Goal: Transaction & Acquisition: Purchase product/service

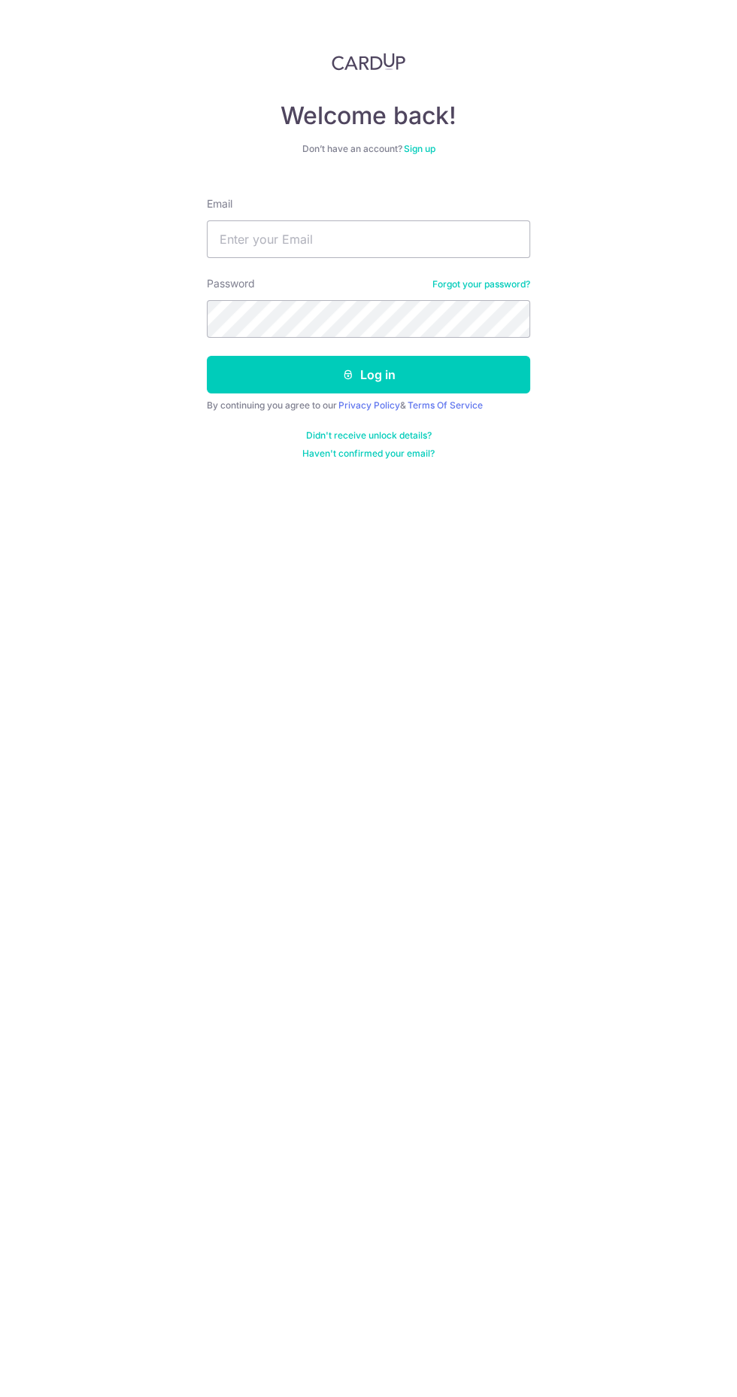
type input "[EMAIL_ADDRESS][DOMAIN_NAME]"
click at [480, 358] on button "Log in" at bounding box center [368, 375] width 323 height 38
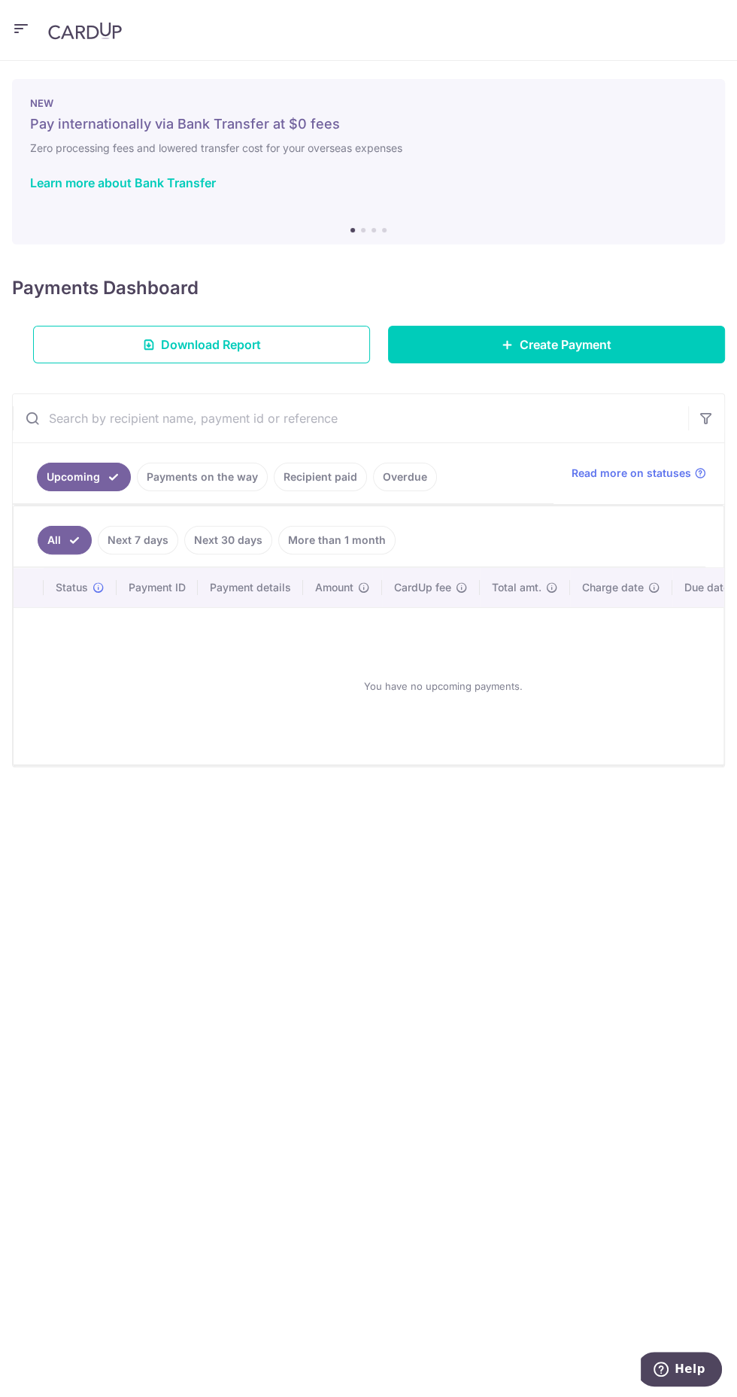
click at [20, 21] on icon "button" at bounding box center [21, 29] width 18 height 19
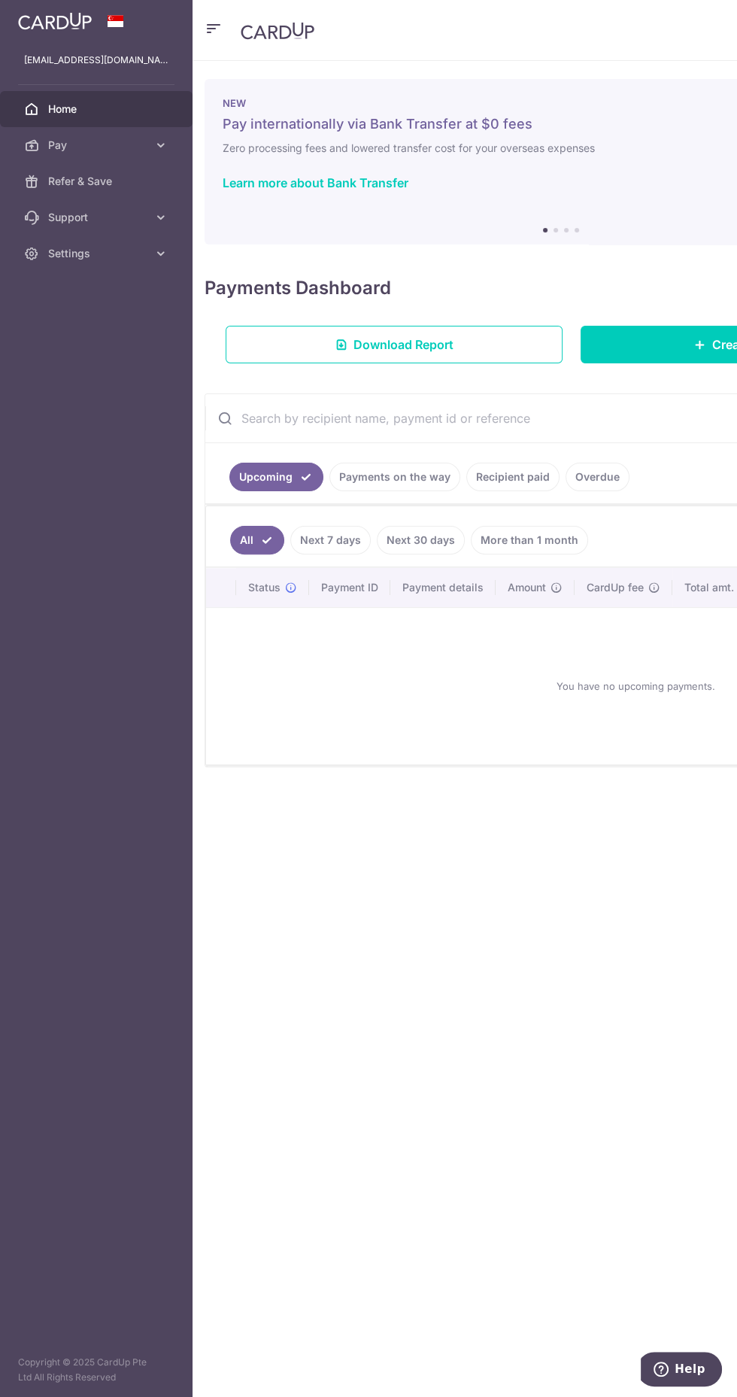
click at [134, 147] on span "Pay" at bounding box center [97, 145] width 99 height 15
click at [118, 179] on span "Payments" at bounding box center [97, 181] width 99 height 15
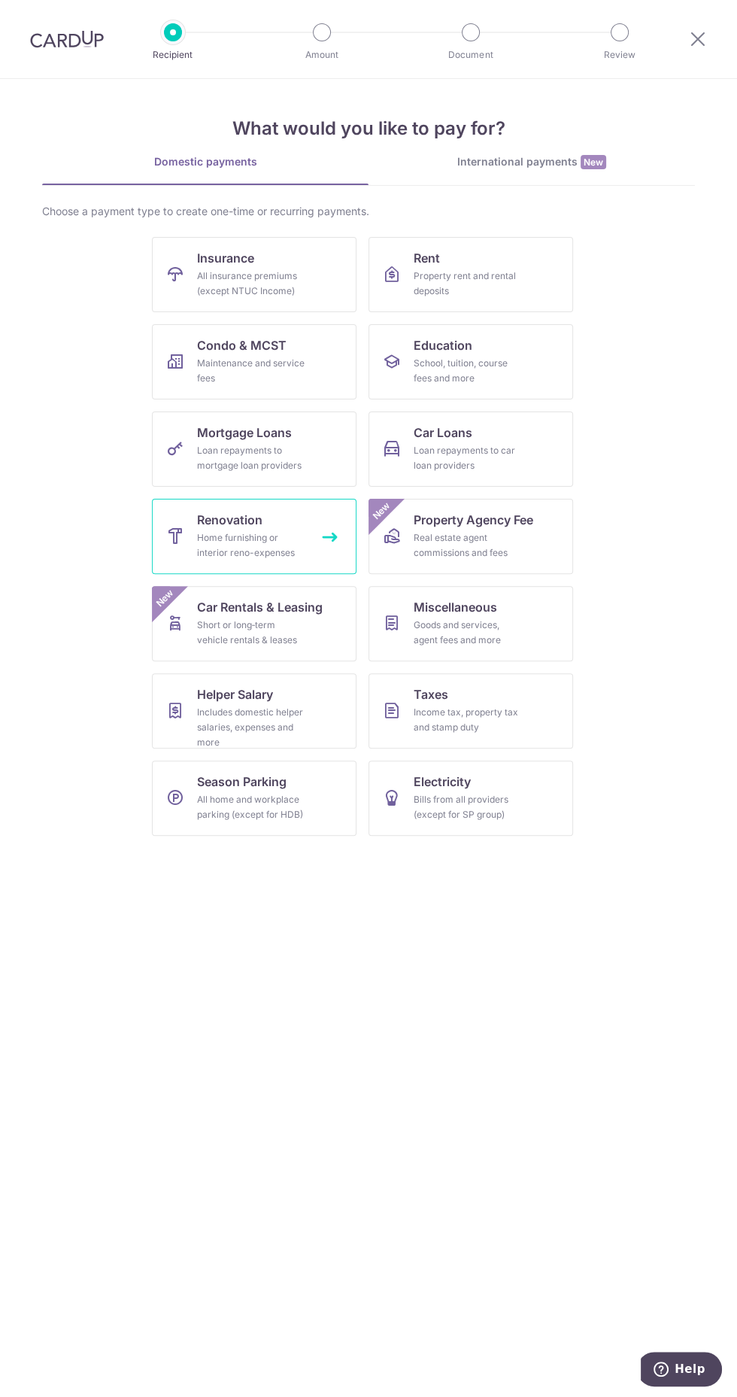
click at [288, 533] on div "Home furnishing or interior reno-expenses" at bounding box center [251, 545] width 108 height 30
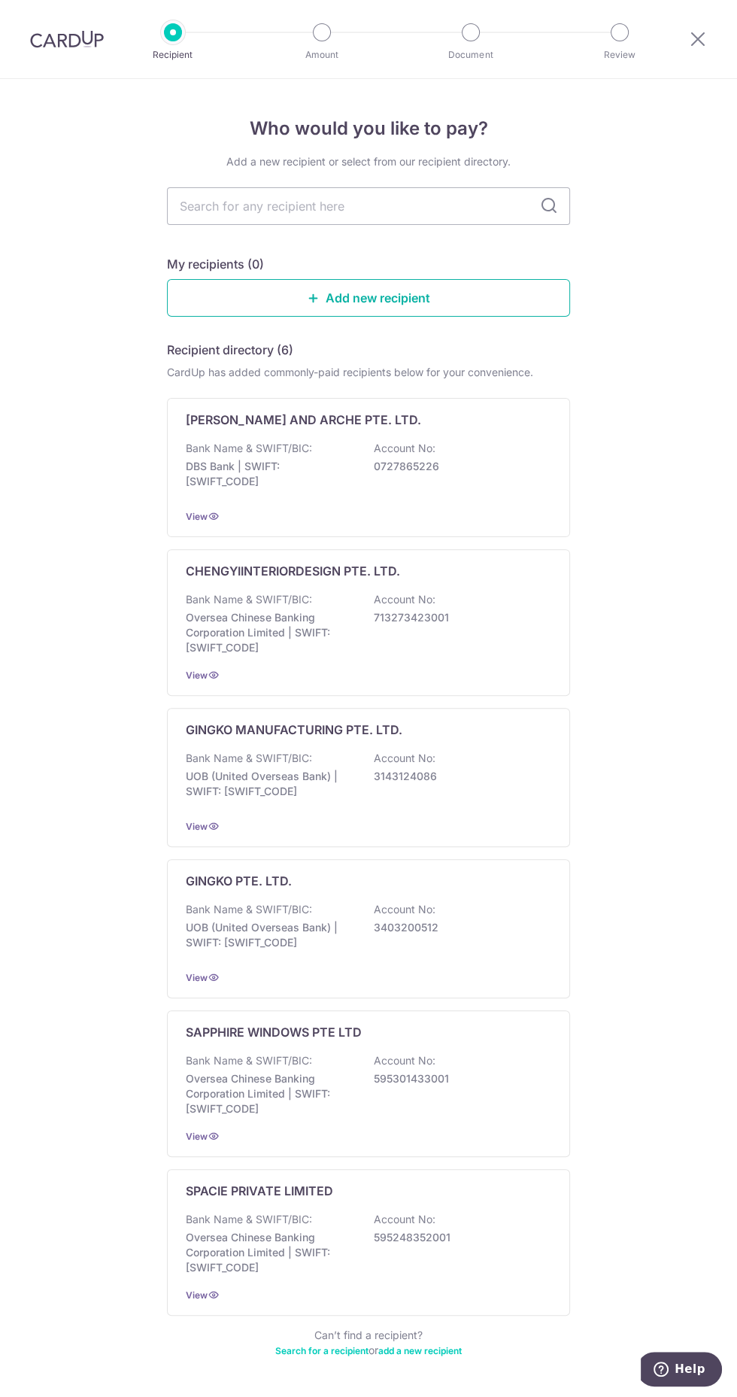
click at [499, 311] on link "Add new recipient" at bounding box center [368, 298] width 403 height 38
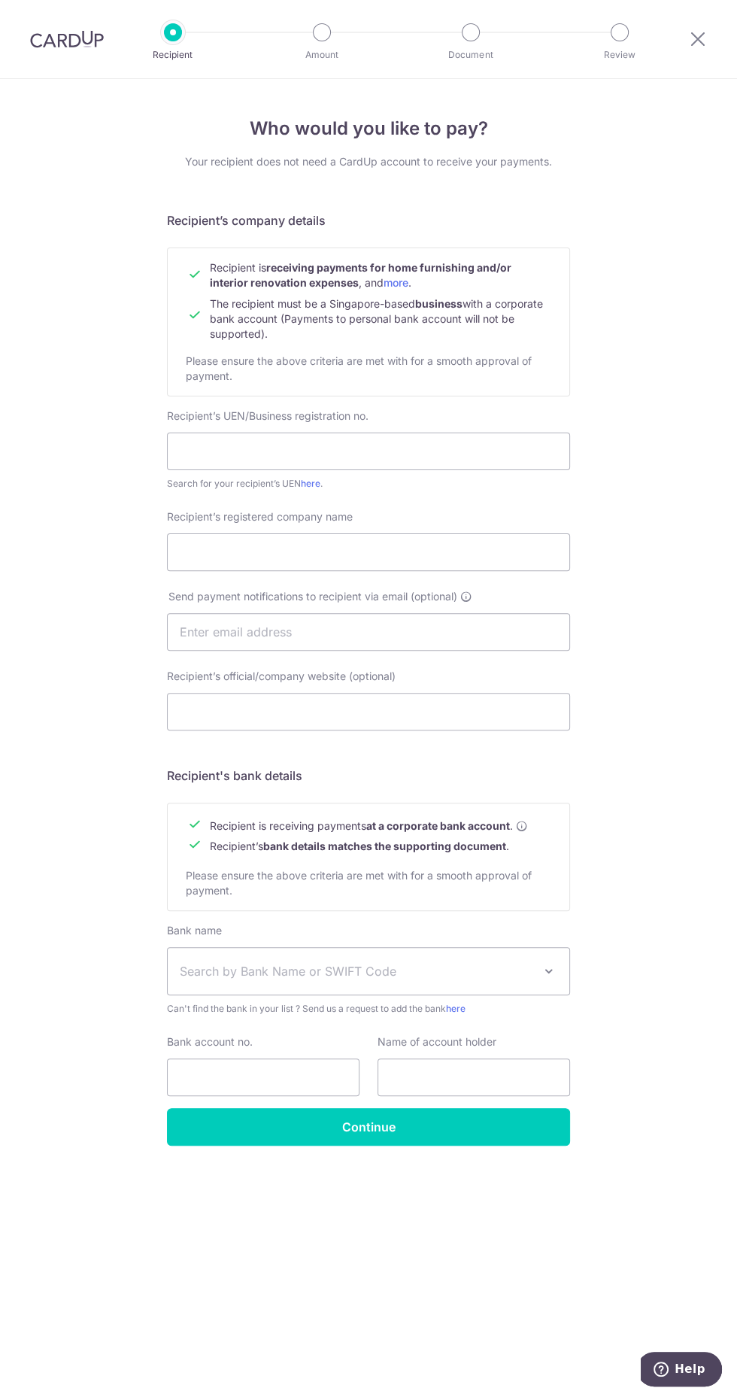
click at [211, 974] on span "Search by Bank Name or SWIFT Code" at bounding box center [356, 971] width 353 height 18
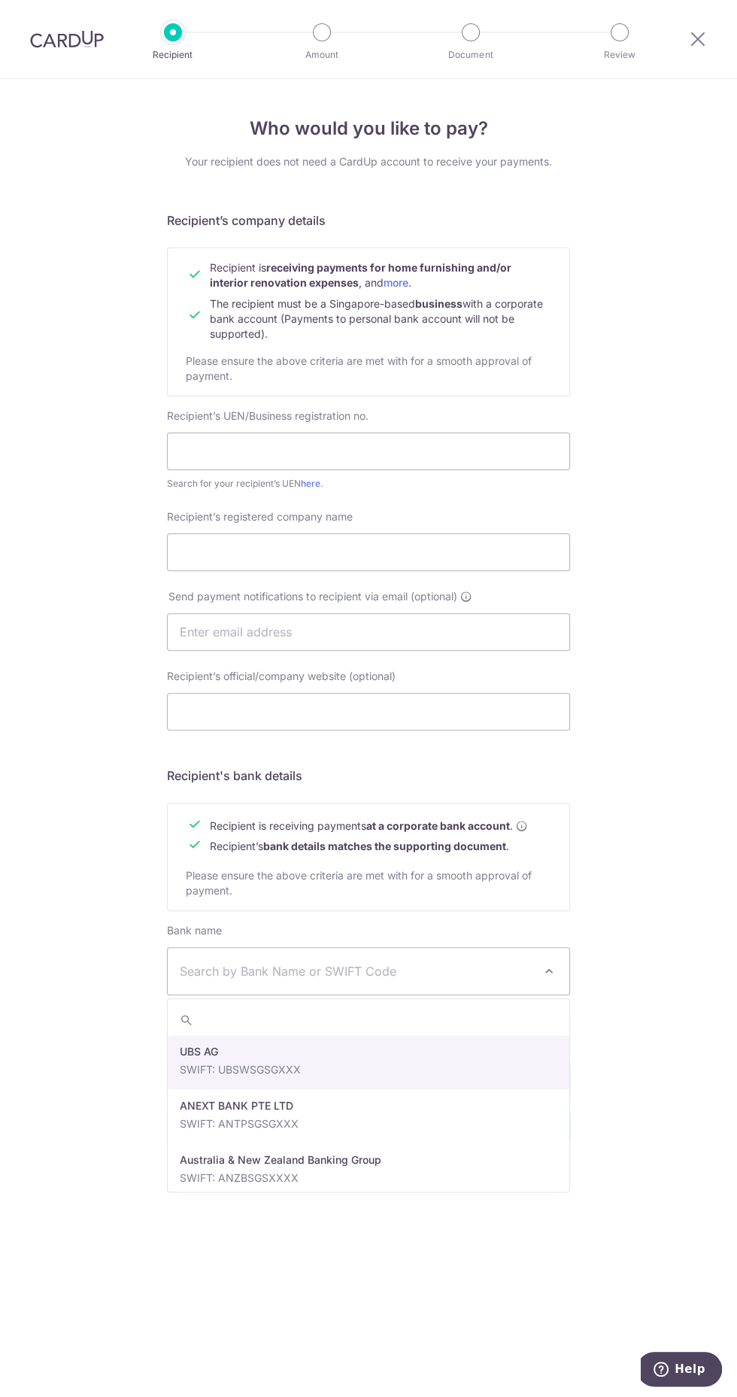
click at [526, 957] on span "Search by Bank Name or SWIFT Code" at bounding box center [369, 971] width 402 height 47
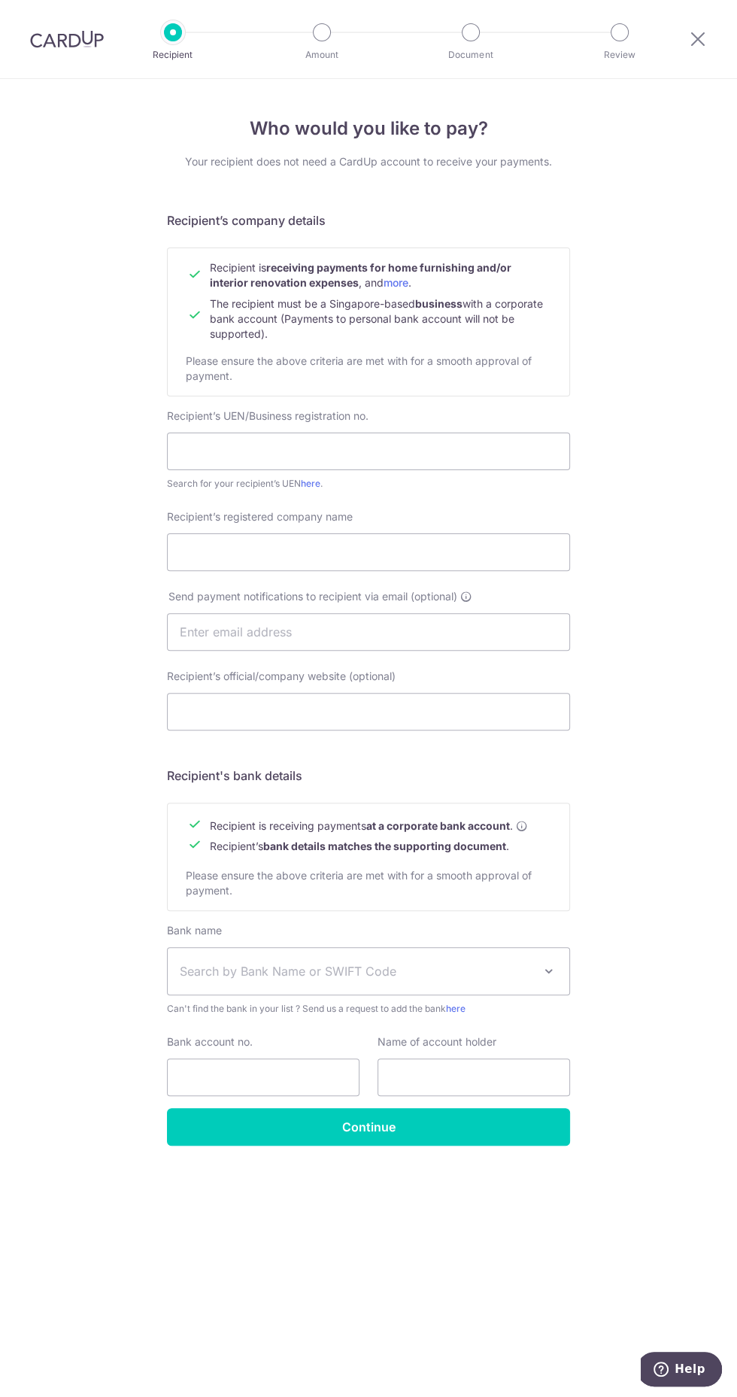
click at [518, 975] on span "Search by Bank Name or SWIFT Code" at bounding box center [356, 971] width 353 height 18
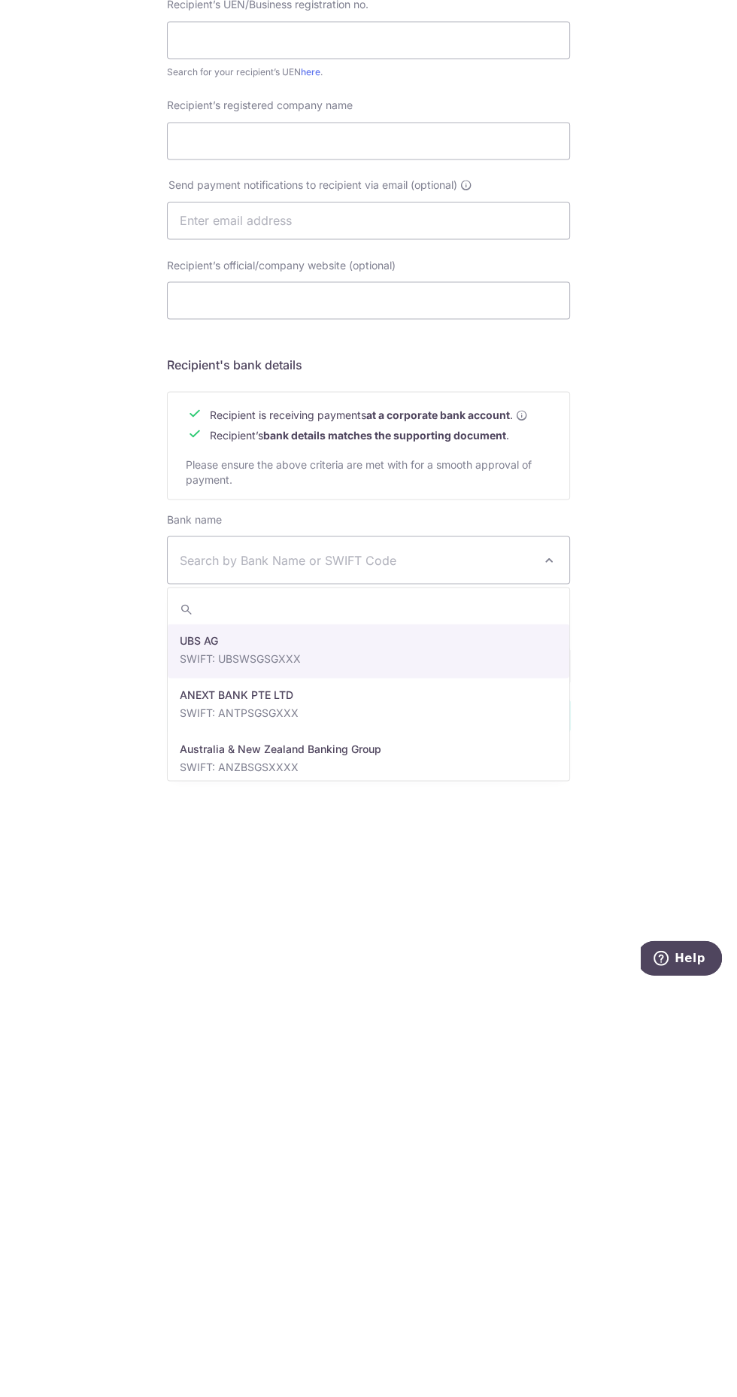
type input "b"
type input "d"
type input "uob"
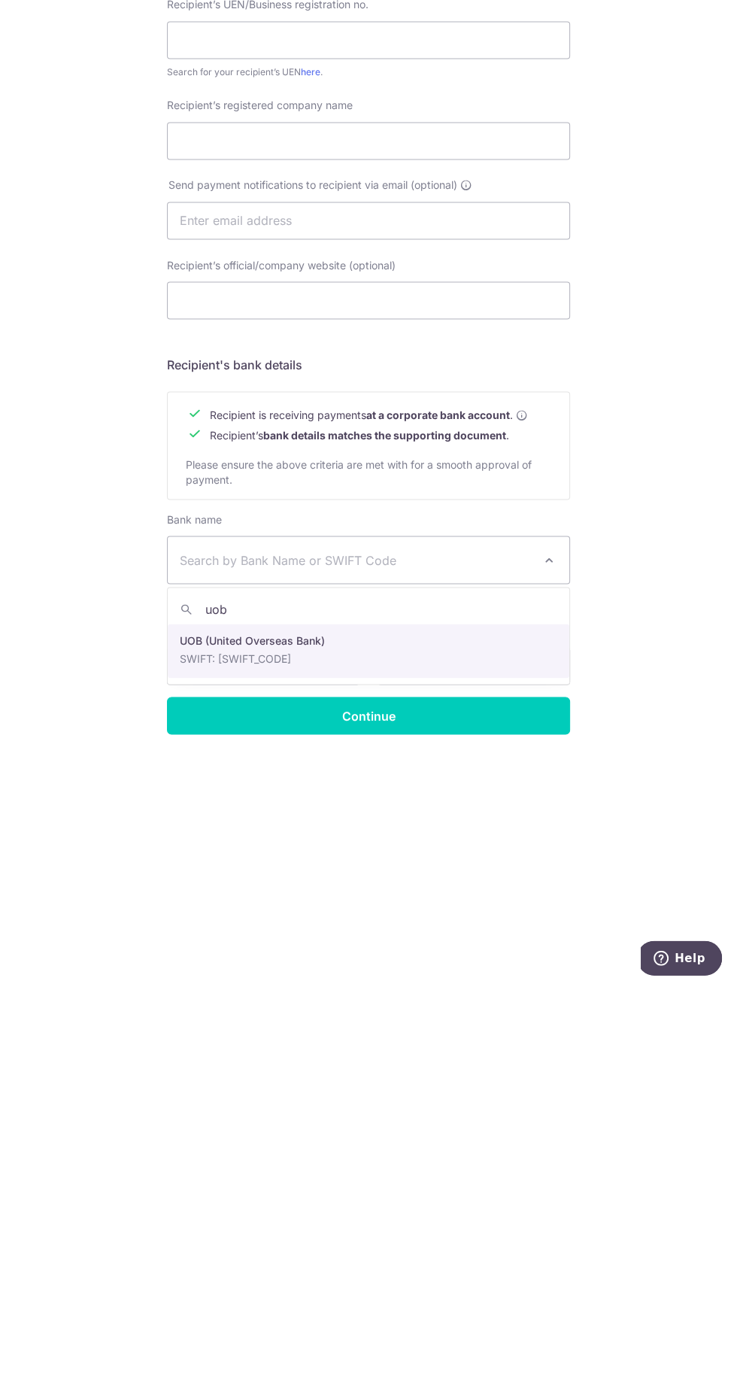
click at [662, 1074] on div "Who would you like to pay? Your recipient does not need a CardUp account to rec…" at bounding box center [368, 738] width 737 height 1318
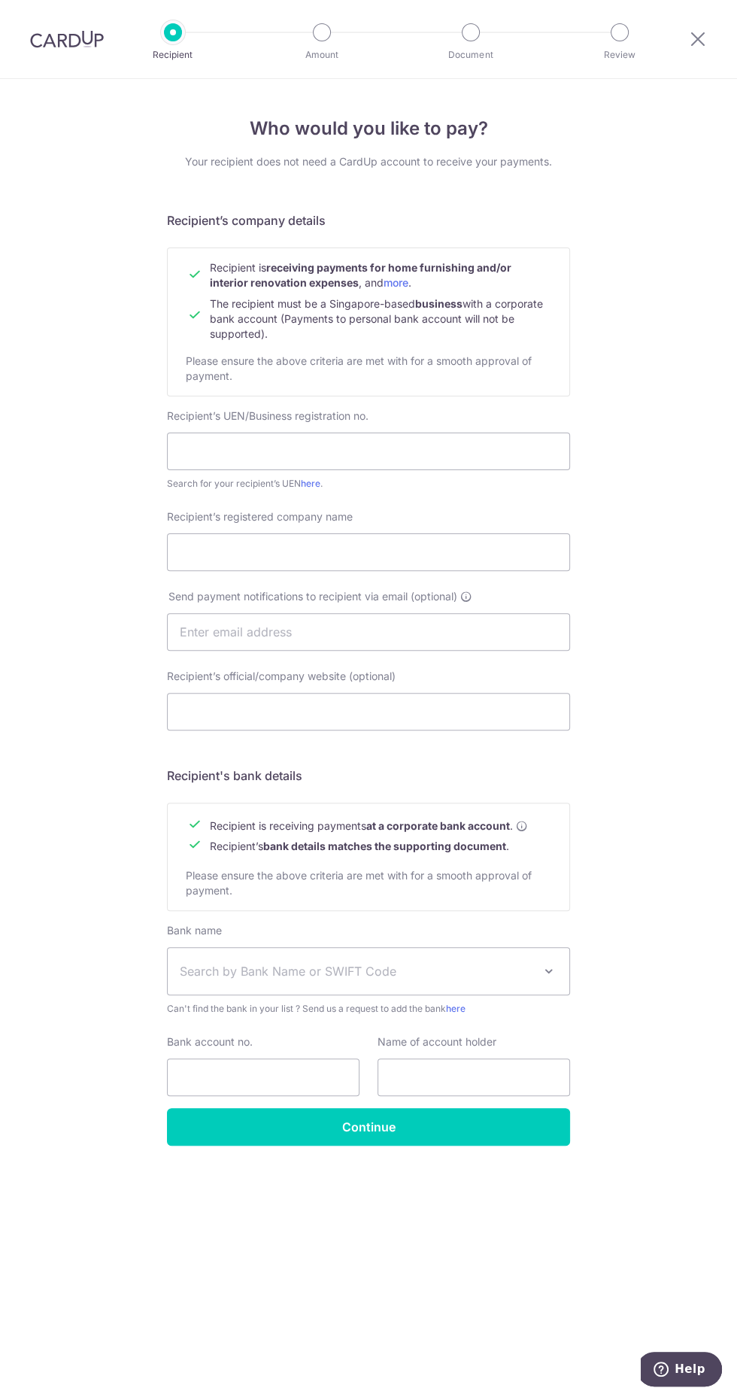
click at [466, 1006] on link "here" at bounding box center [456, 1008] width 20 height 11
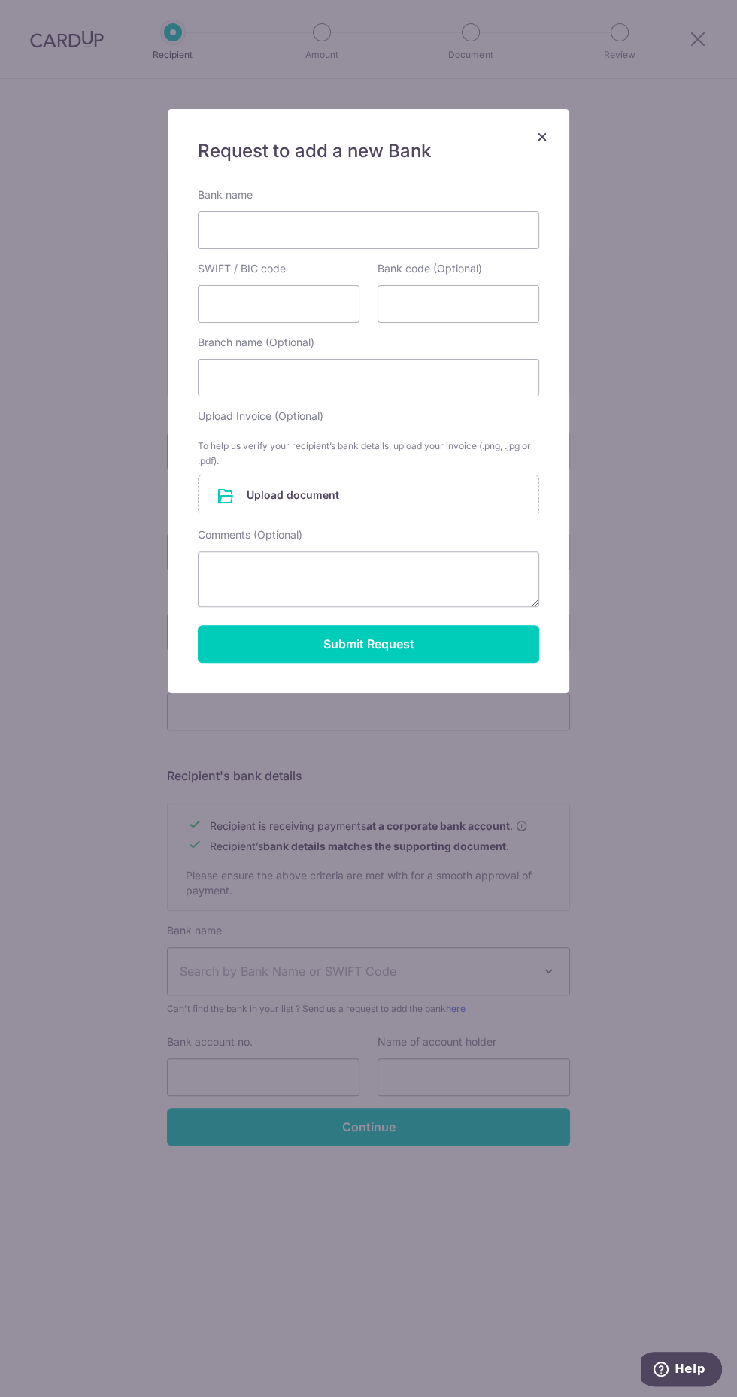
click at [542, 134] on span "×" at bounding box center [542, 136] width 12 height 22
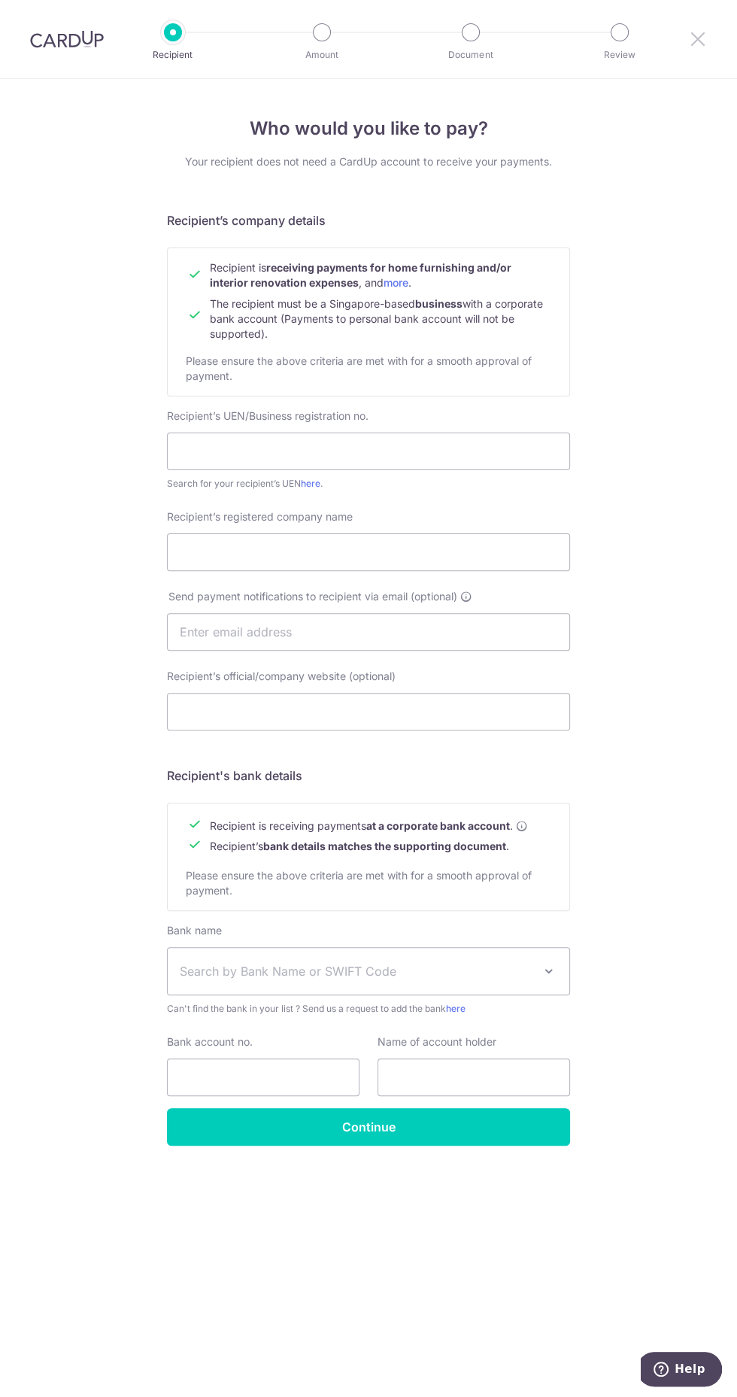
click at [699, 39] on icon at bounding box center [698, 38] width 18 height 19
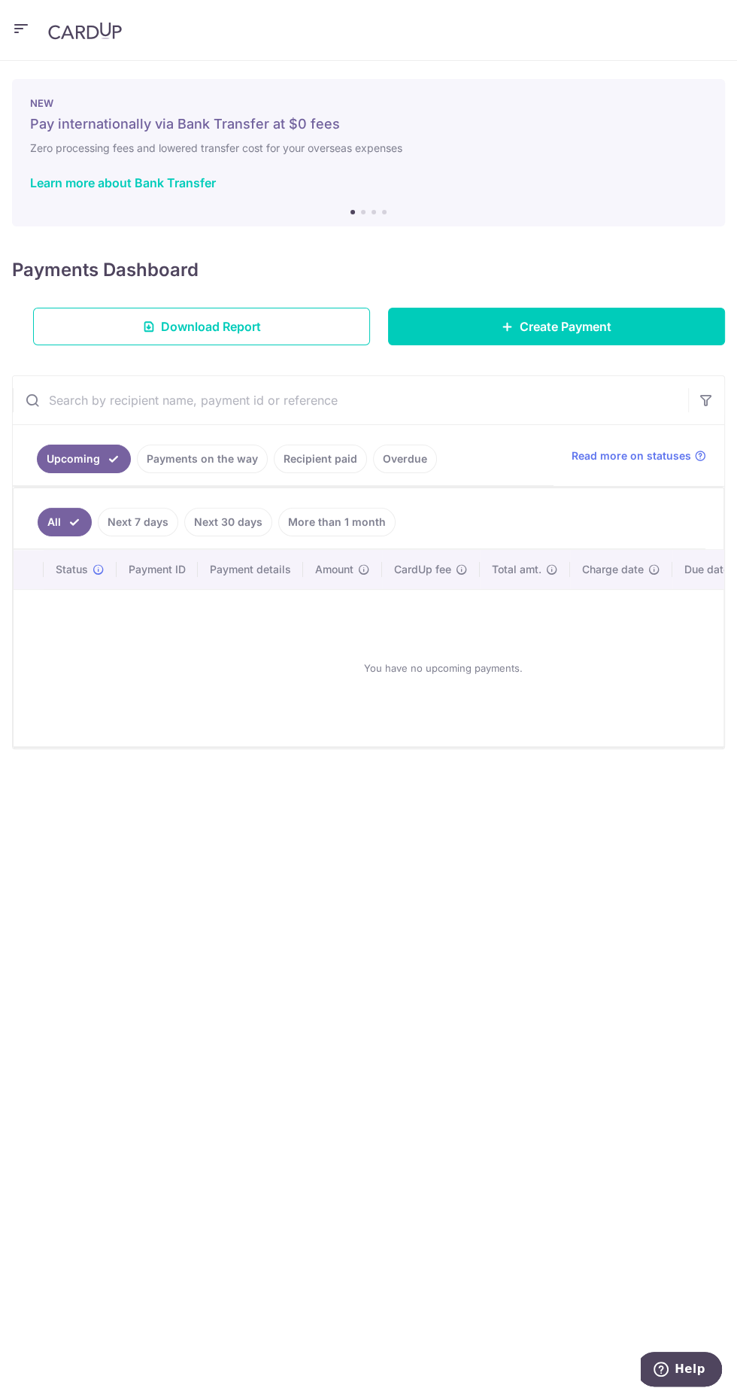
click at [20, 23] on icon "button" at bounding box center [21, 29] width 18 height 19
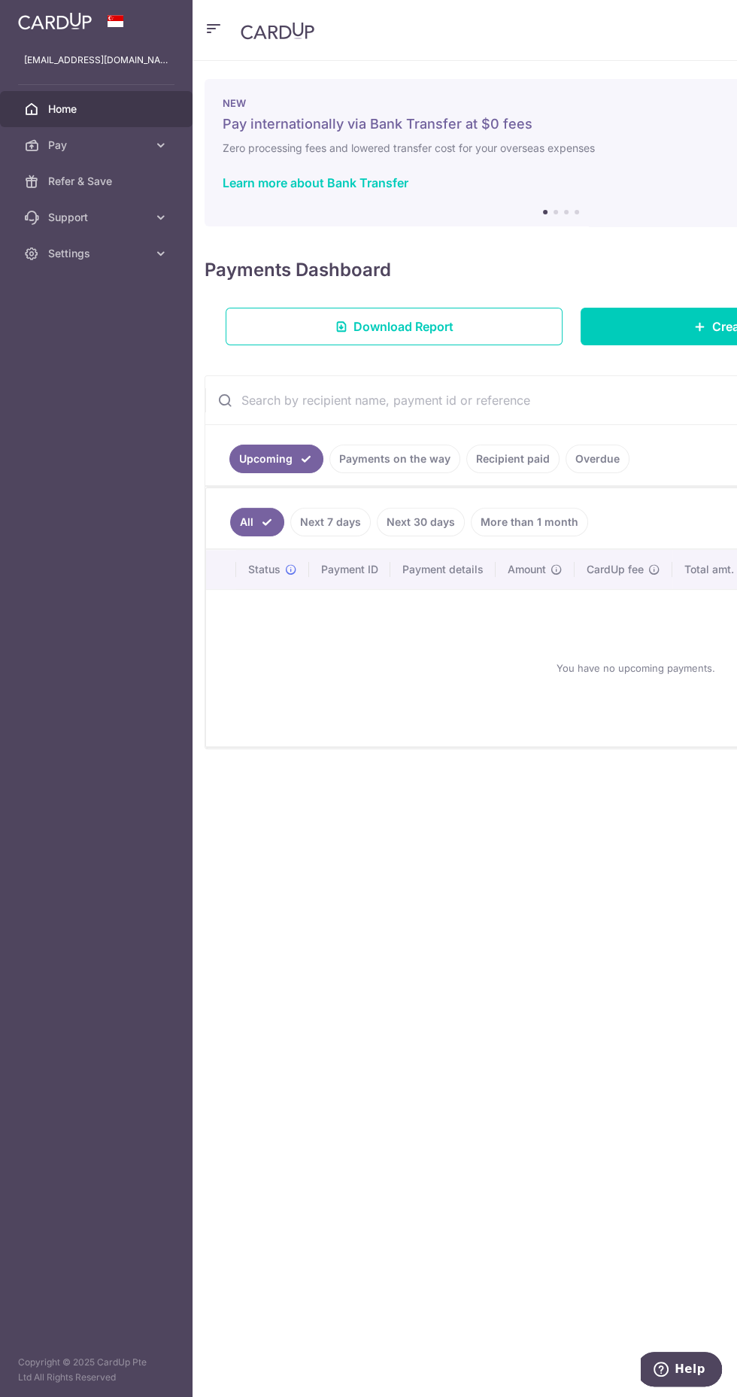
click at [158, 145] on icon at bounding box center [160, 145] width 15 height 15
click at [149, 182] on link "Payments" at bounding box center [96, 181] width 193 height 36
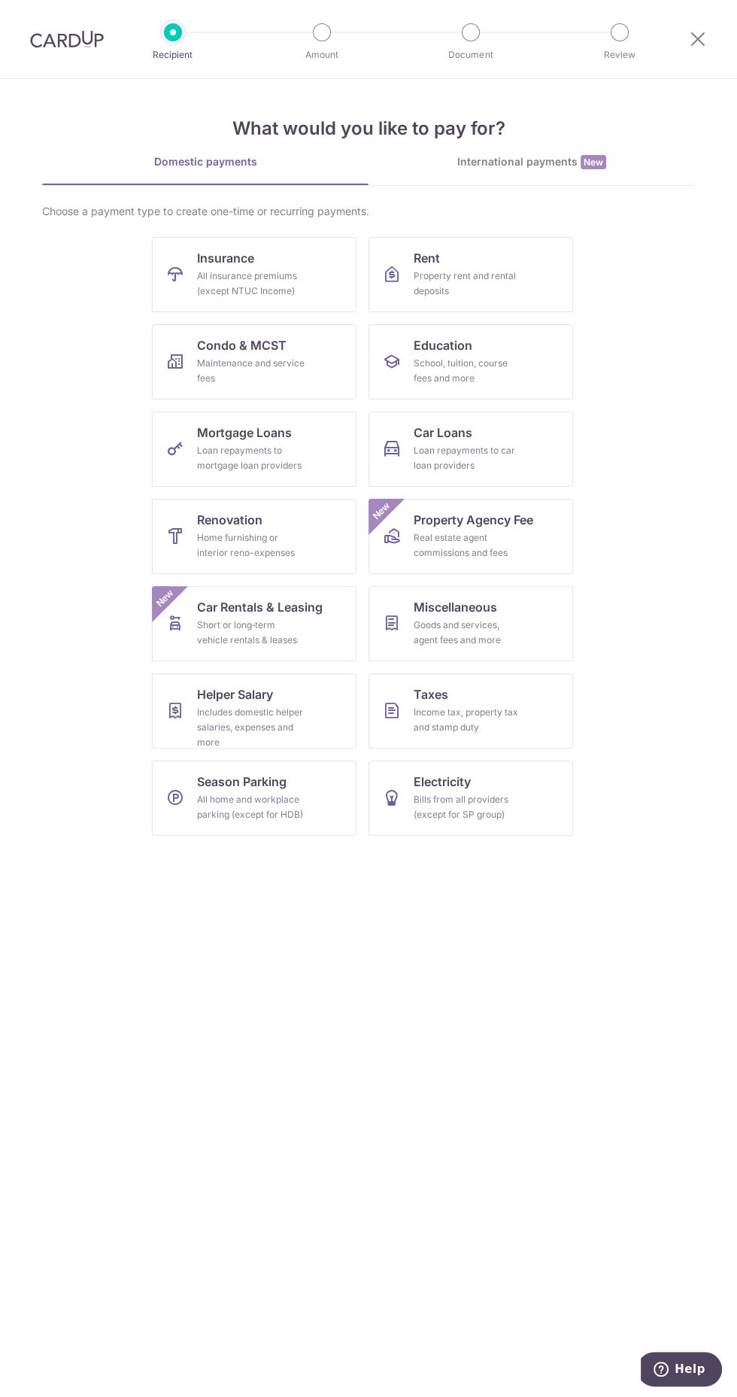
click at [575, 157] on div "International payments New" at bounding box center [532, 162] width 326 height 16
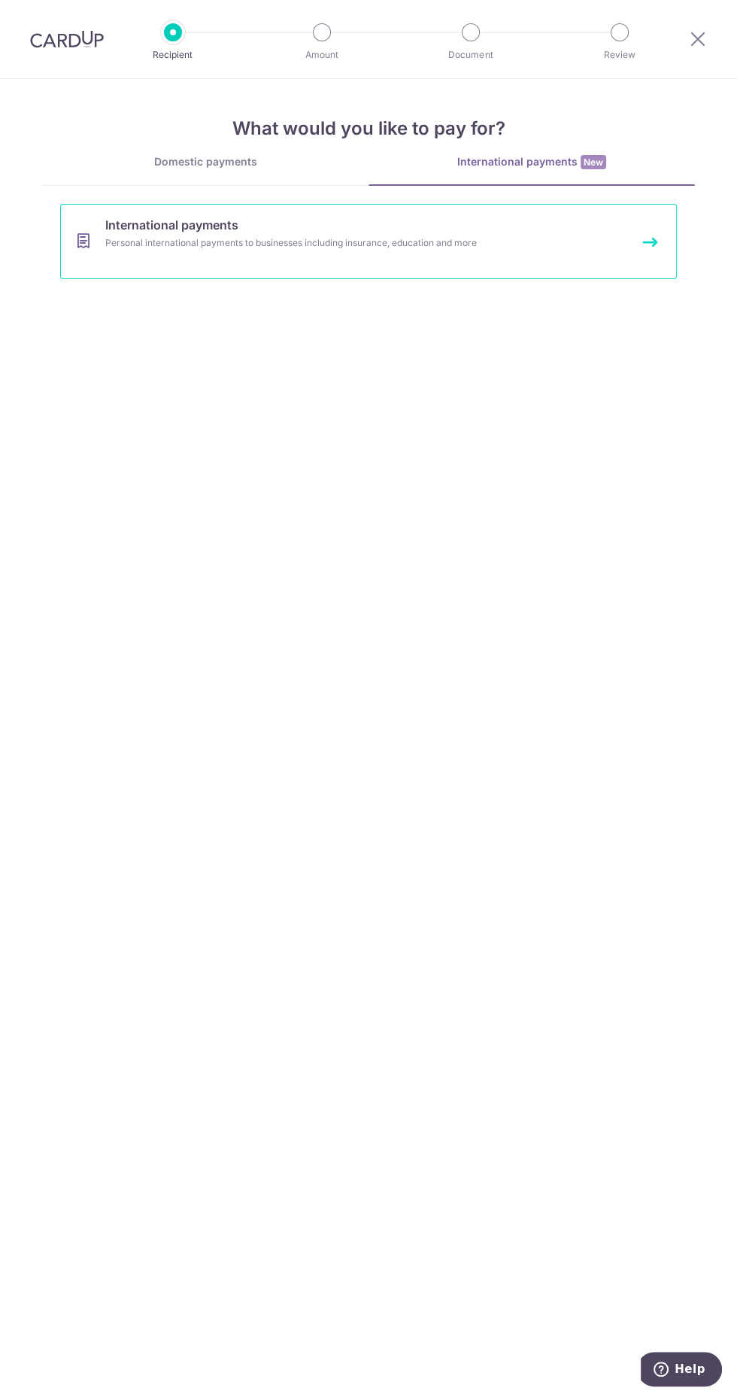
click at [511, 260] on link "International payments Personal international payments to businesses including …" at bounding box center [368, 241] width 617 height 75
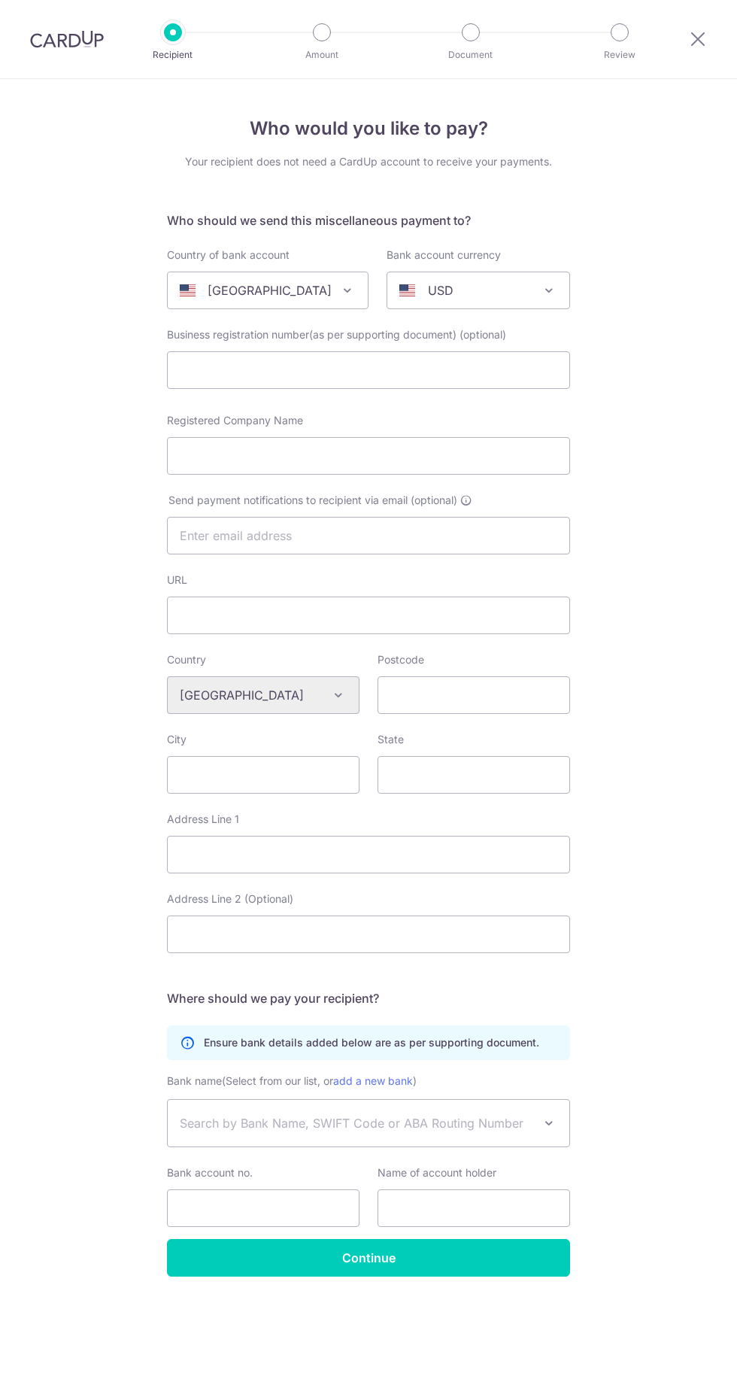
select select
click at [319, 297] on div "United States" at bounding box center [256, 290] width 152 height 18
type input "malay"
select select "159"
select select "Malaysia"
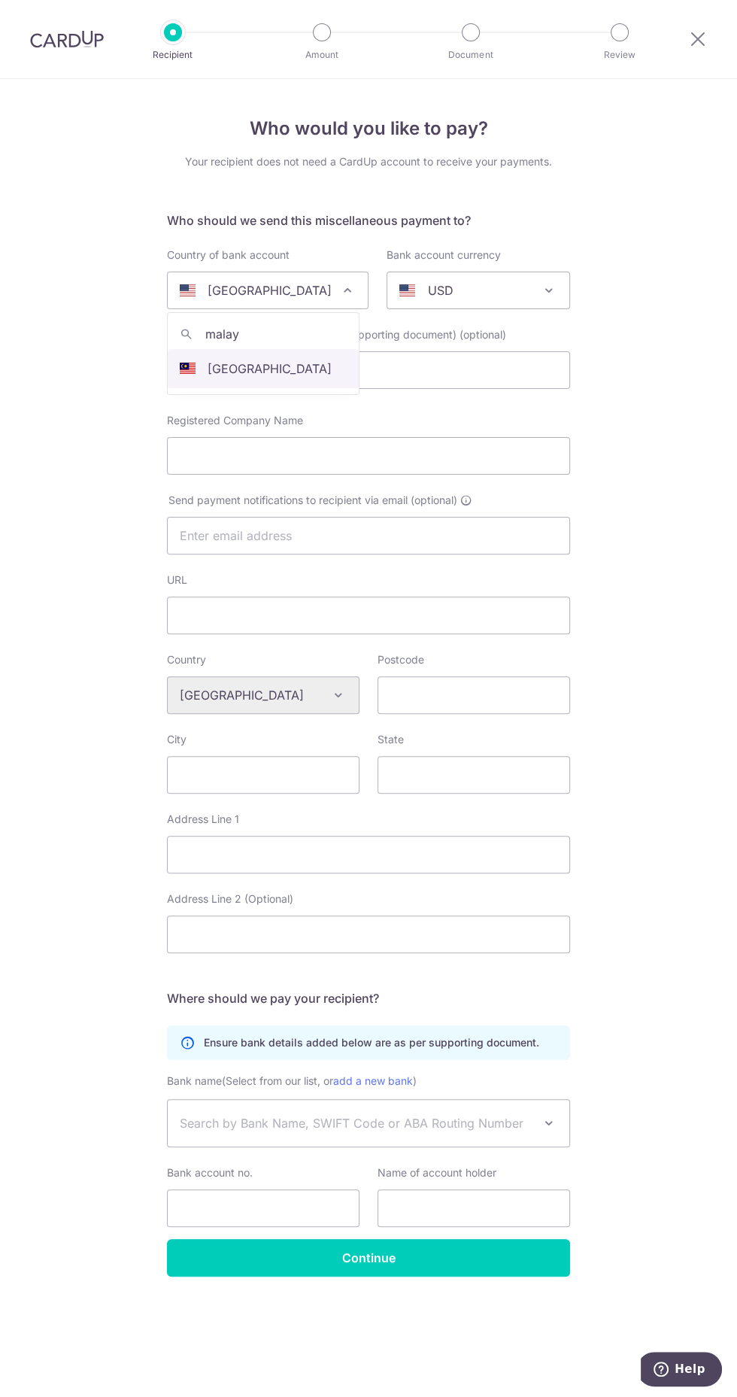
select select
click at [546, 290] on span at bounding box center [549, 290] width 18 height 18
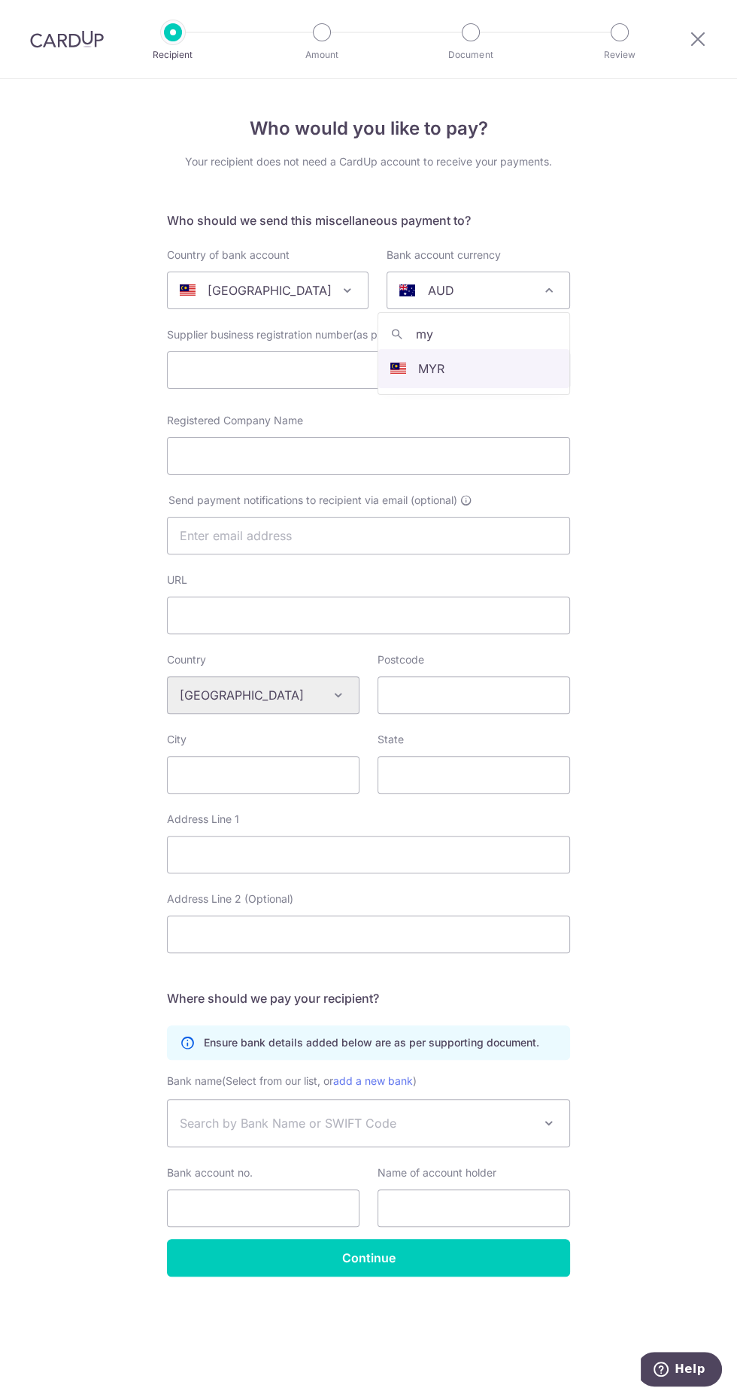
type input "myr"
select select "4"
click at [544, 1117] on span at bounding box center [549, 1123] width 18 height 18
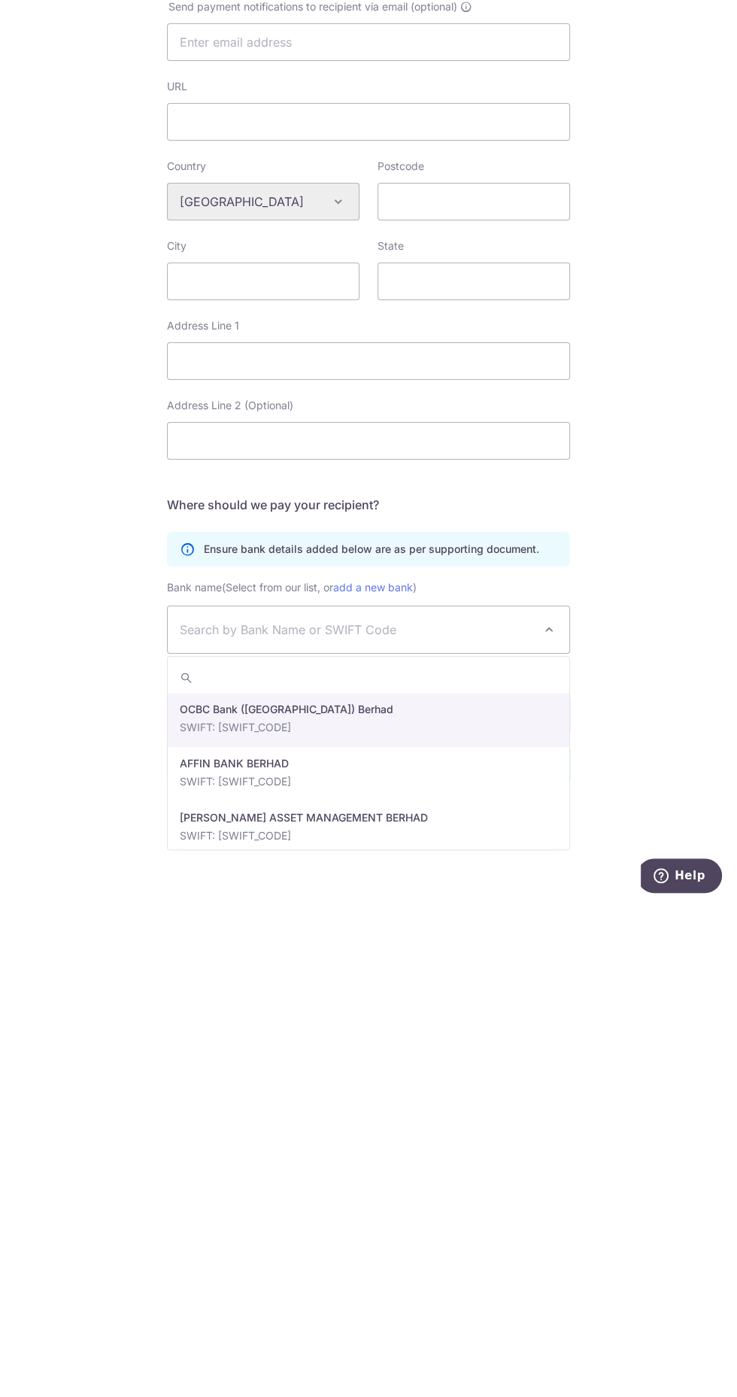
click at [430, 1131] on span "Search by Bank Name or SWIFT Code" at bounding box center [356, 1123] width 353 height 18
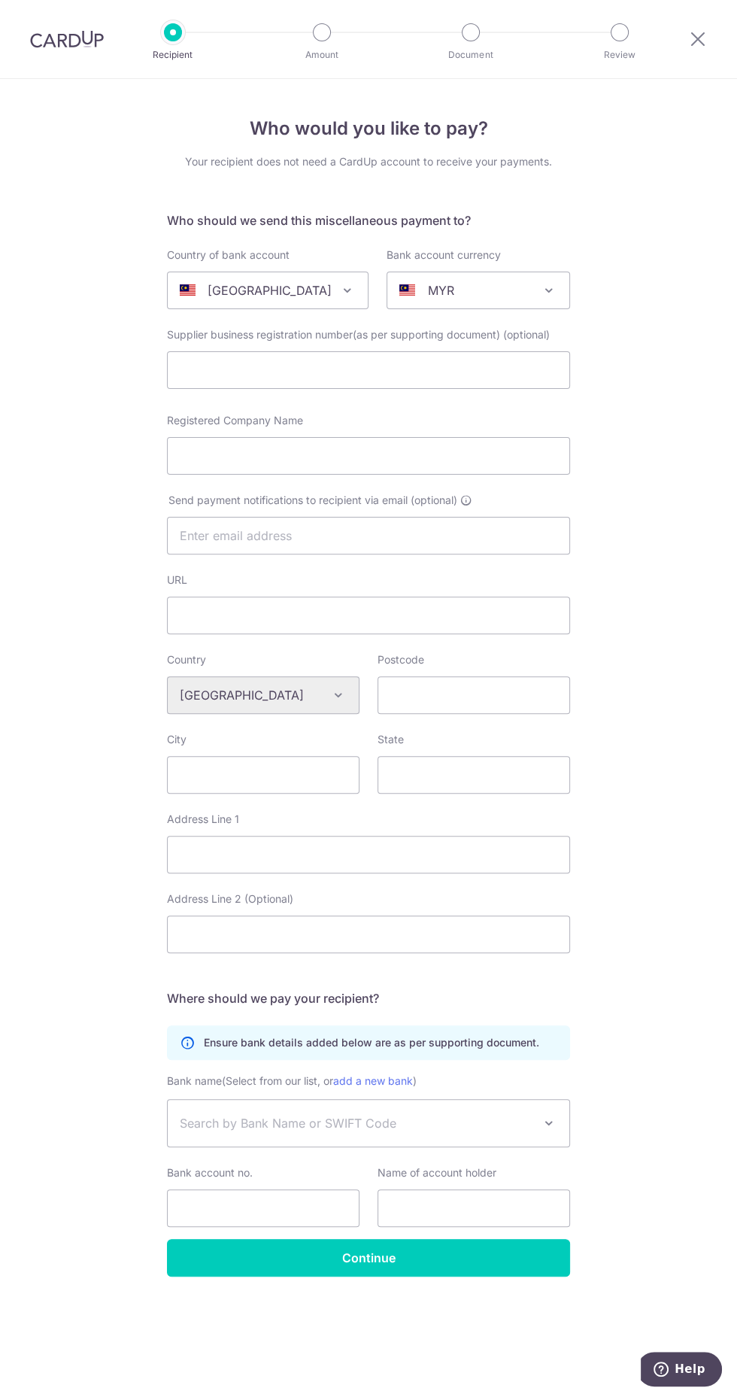
click at [506, 1124] on span "Search by Bank Name or SWIFT Code" at bounding box center [356, 1123] width 353 height 18
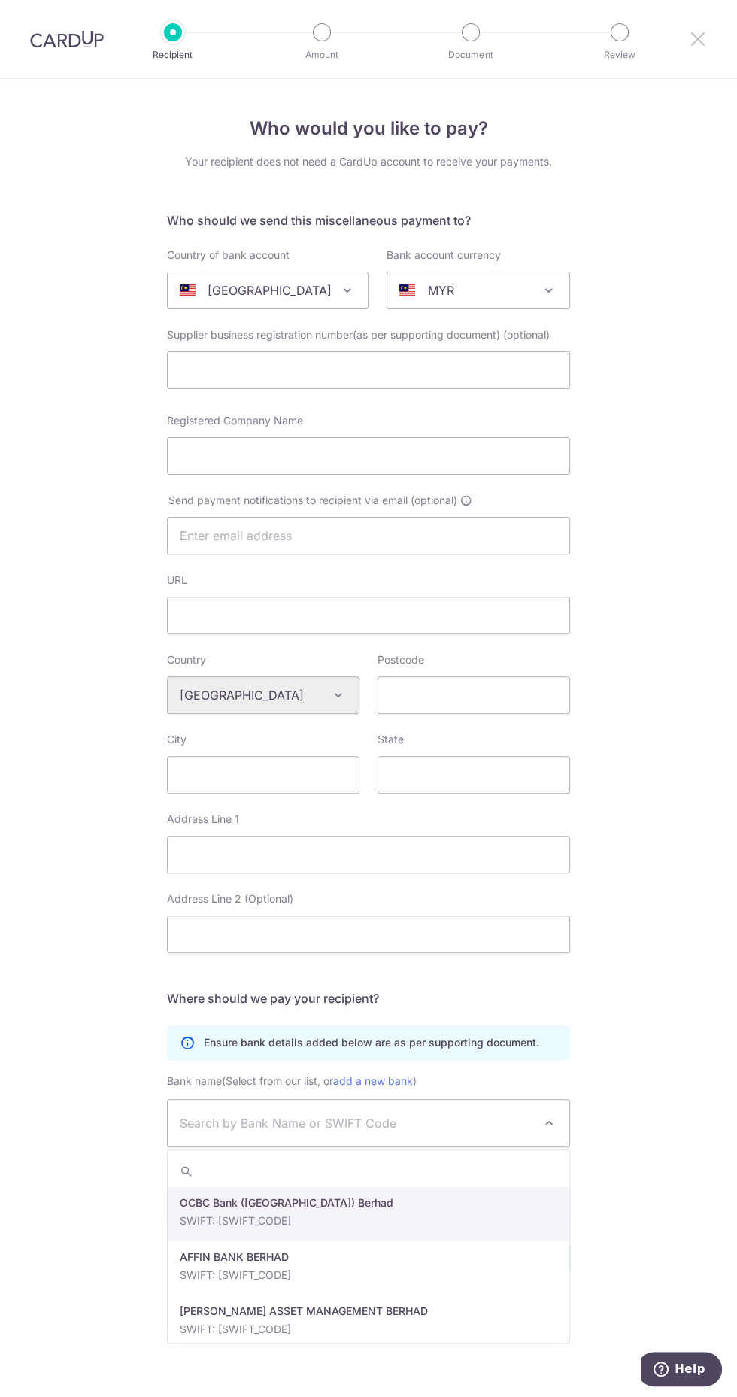
click at [705, 41] on icon at bounding box center [698, 38] width 18 height 19
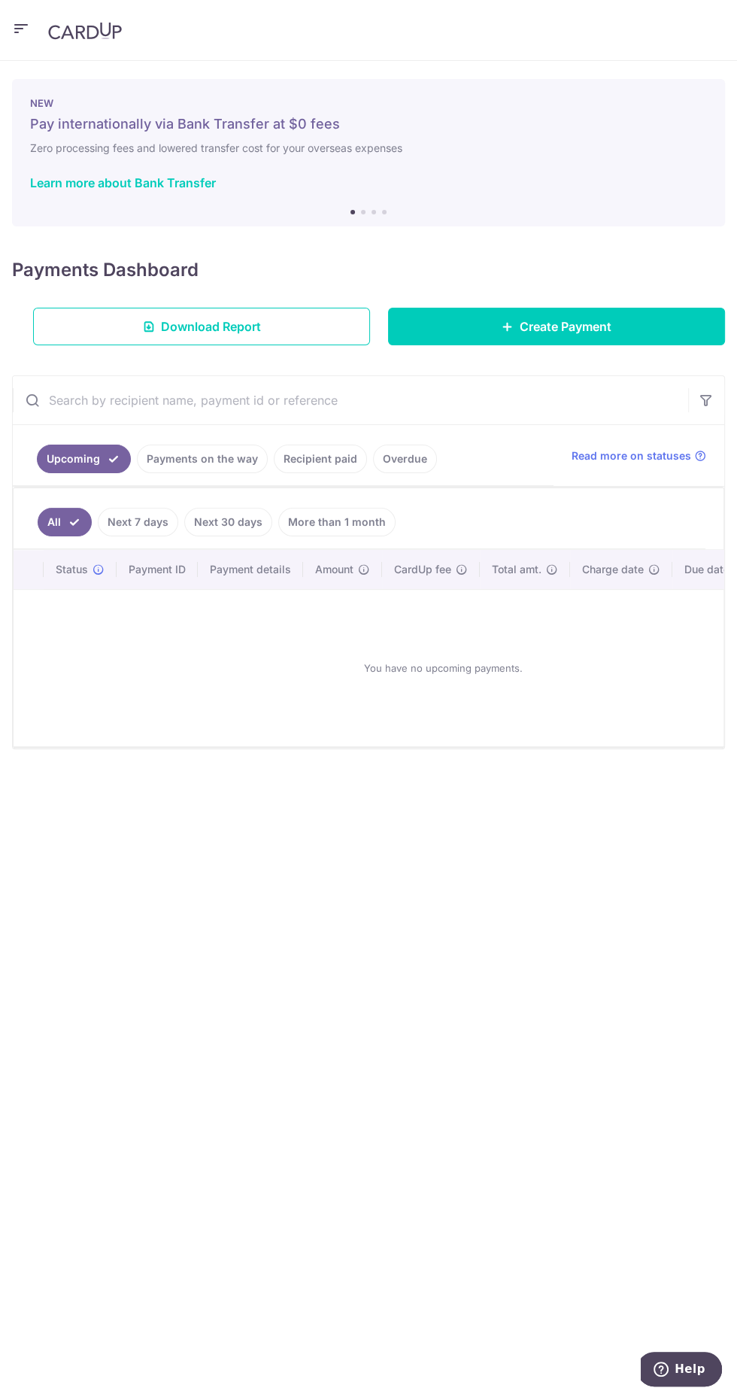
click at [24, 29] on icon "button" at bounding box center [21, 29] width 18 height 19
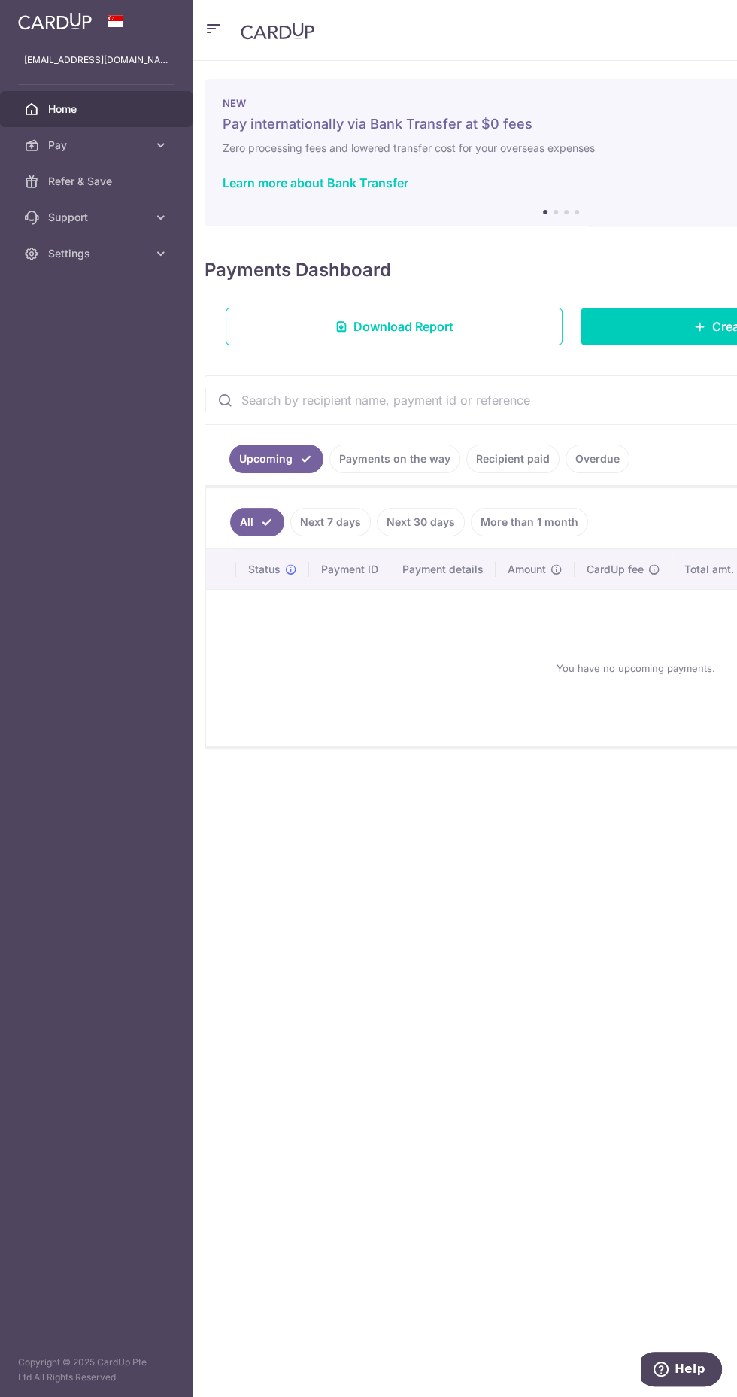
click at [392, 451] on link "Payments on the way" at bounding box center [394, 458] width 131 height 29
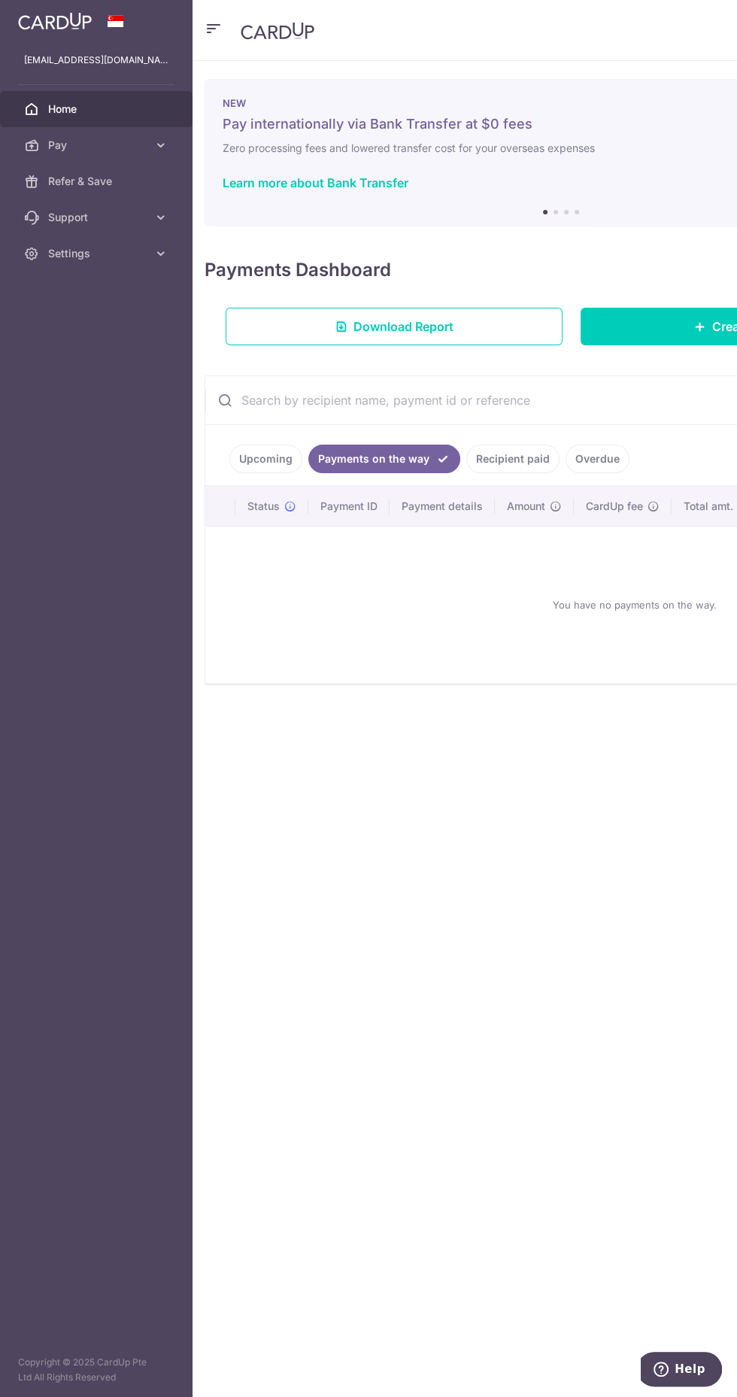
click at [509, 22] on header at bounding box center [561, 30] width 737 height 61
click at [498, 454] on link "Recipient paid" at bounding box center [512, 458] width 93 height 29
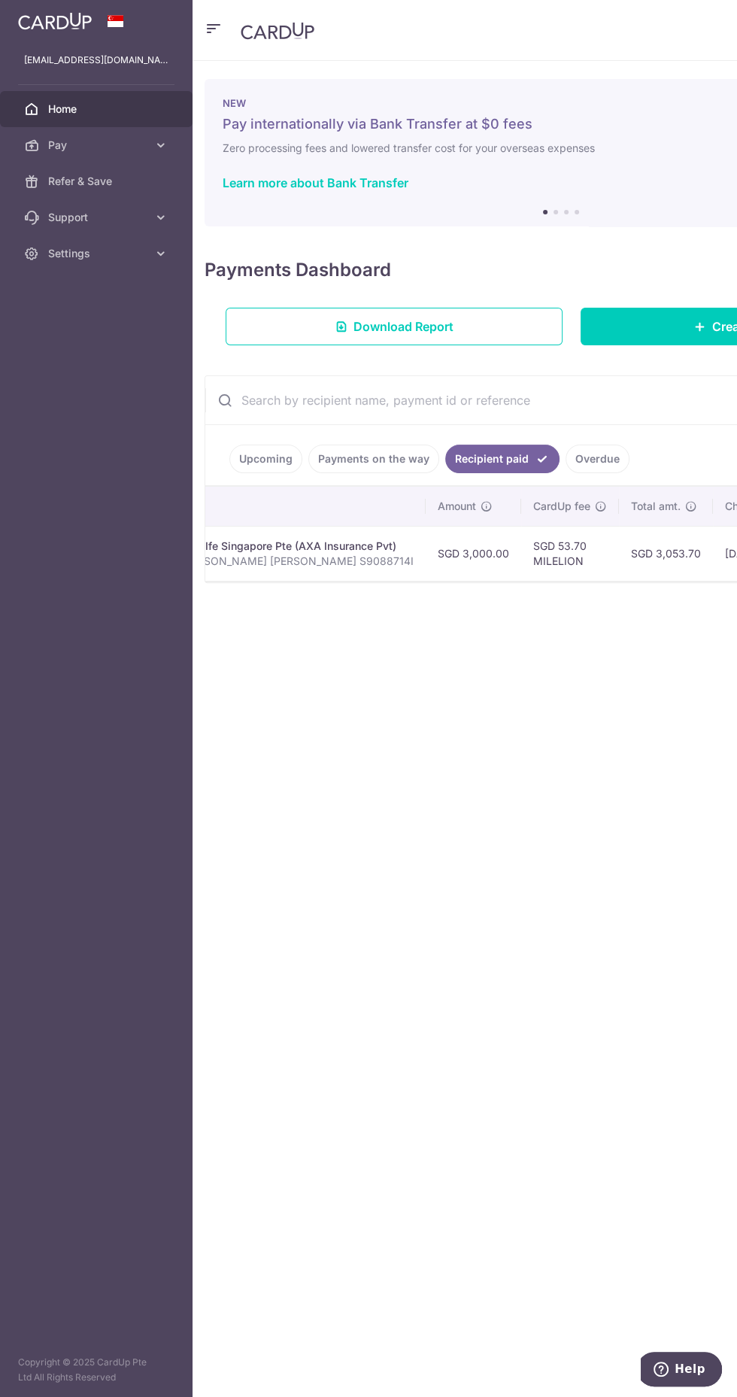
scroll to position [0, 444]
click at [88, 819] on aside "leehcheun@gmail.com Home Pay Payments Recipients Cards Refer & Save Support FAQ…" at bounding box center [96, 698] width 193 height 1397
click at [271, 884] on div "× Pause Schedule Pause all future payments in this series Pause just this one p…" at bounding box center [561, 729] width 737 height 1336
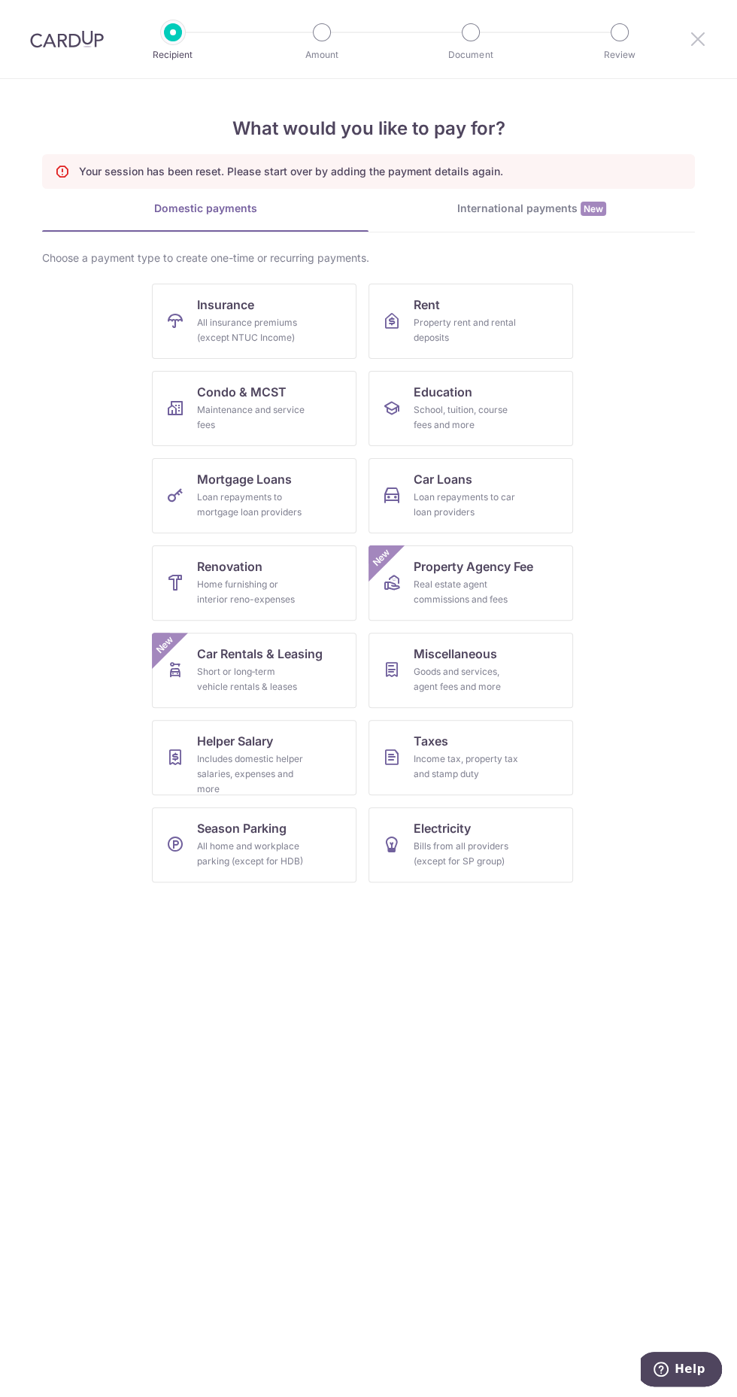
click at [697, 39] on icon at bounding box center [698, 38] width 18 height 19
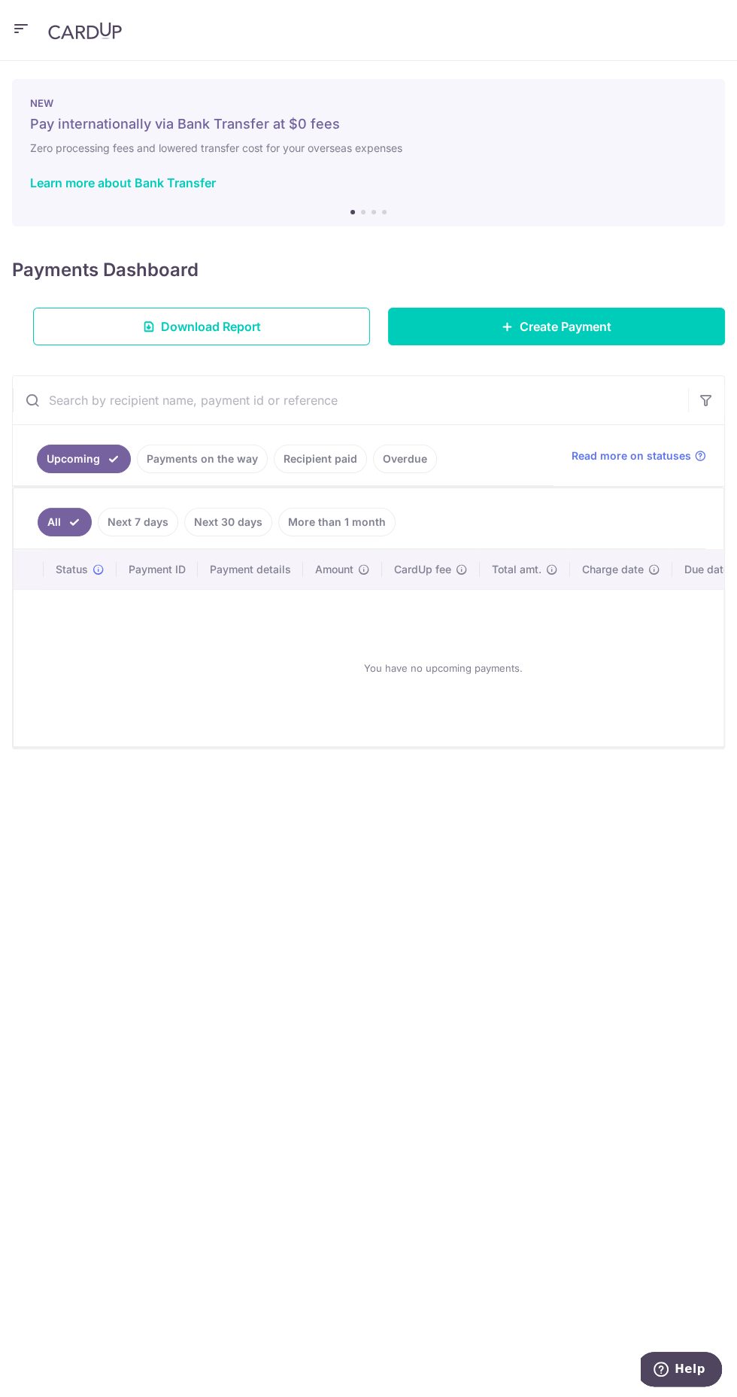
click at [219, 520] on link "Next 30 days" at bounding box center [228, 522] width 88 height 29
click at [53, 518] on link "All" at bounding box center [54, 522] width 33 height 29
click at [304, 457] on link "Recipient paid" at bounding box center [320, 458] width 93 height 29
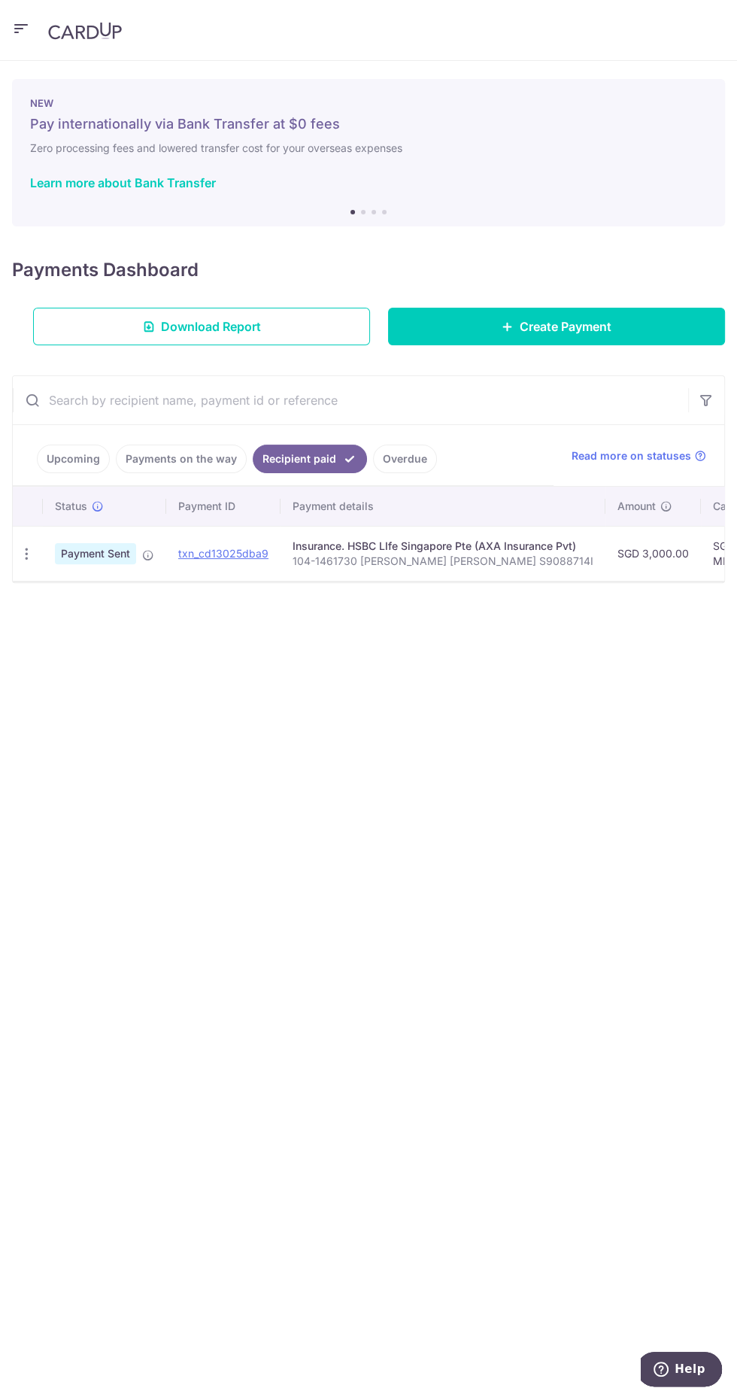
click at [23, 27] on icon "button" at bounding box center [21, 29] width 18 height 19
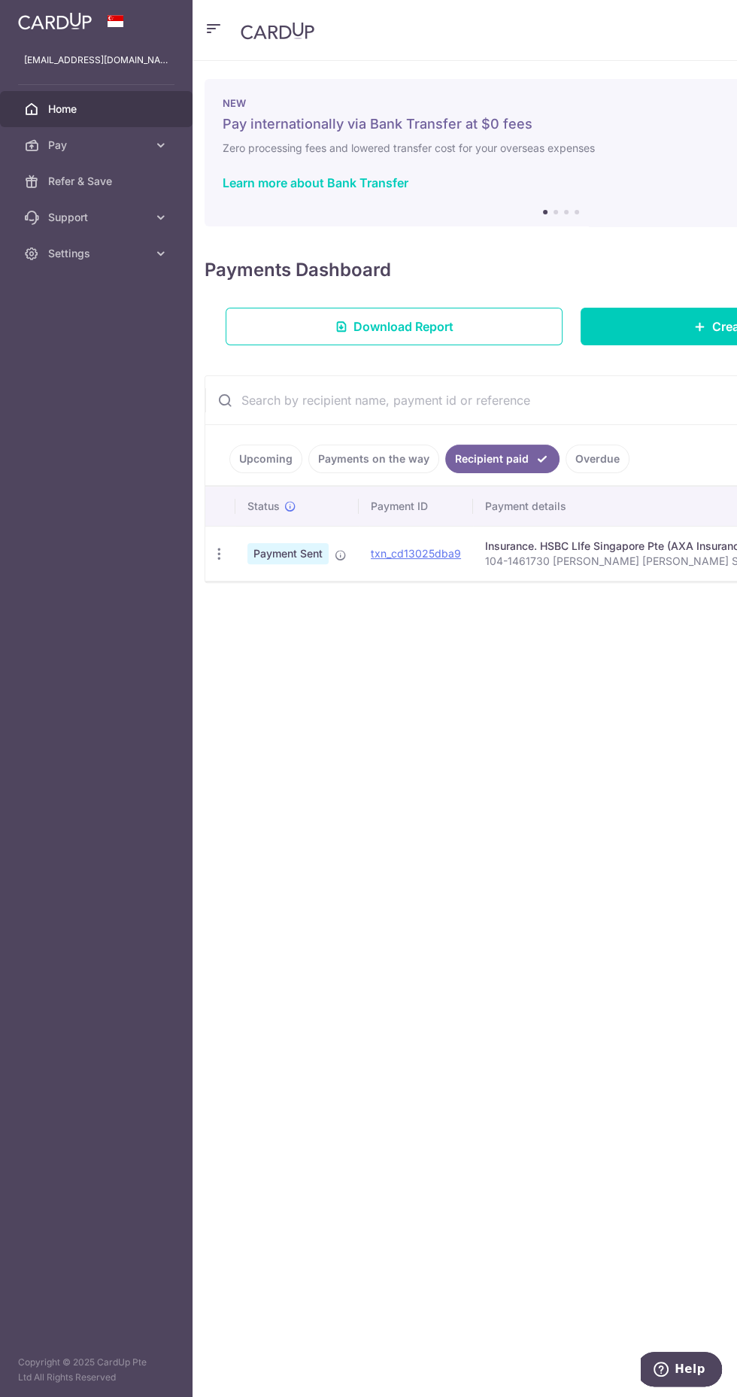
click at [130, 253] on span "Settings" at bounding box center [97, 253] width 99 height 15
click at [158, 101] on link "Home" at bounding box center [96, 109] width 193 height 36
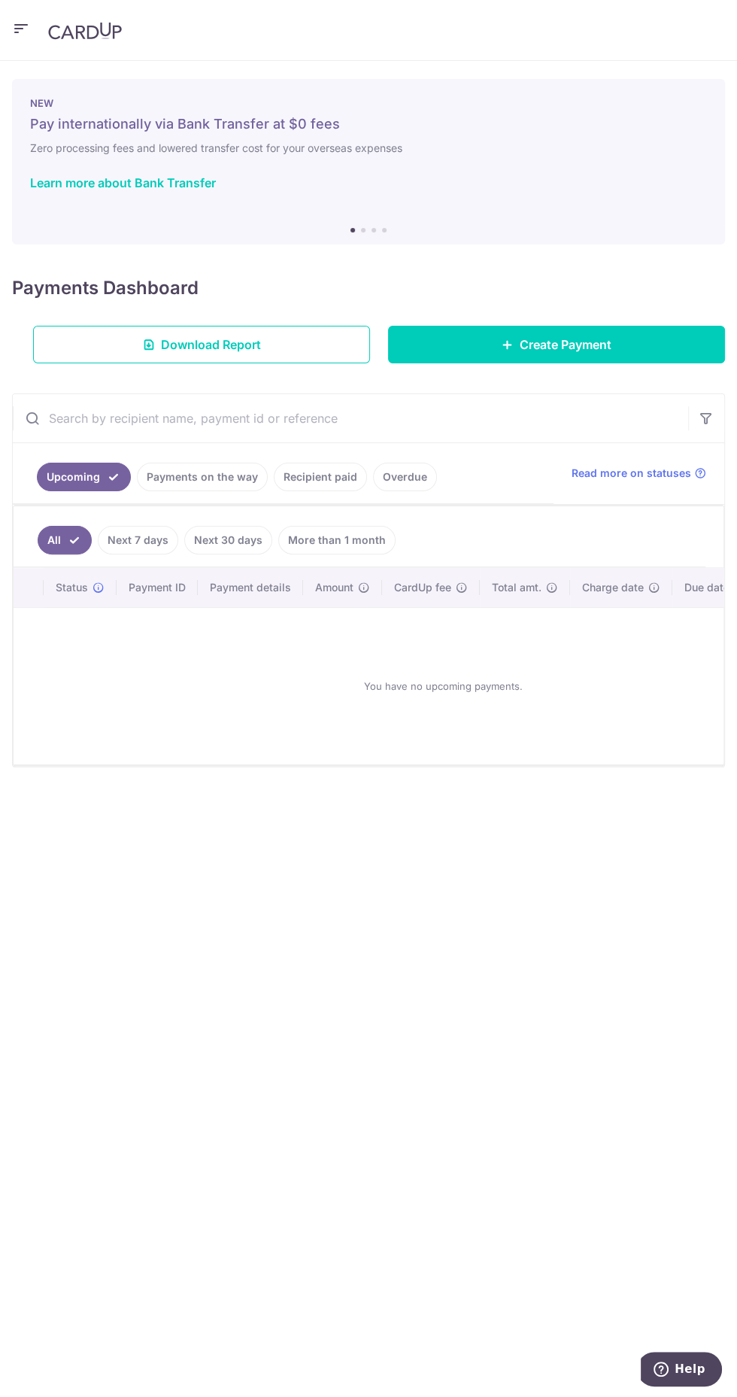
click at [241, 536] on link "Next 30 days" at bounding box center [228, 540] width 88 height 29
click at [311, 481] on link "Recipient paid" at bounding box center [320, 477] width 93 height 29
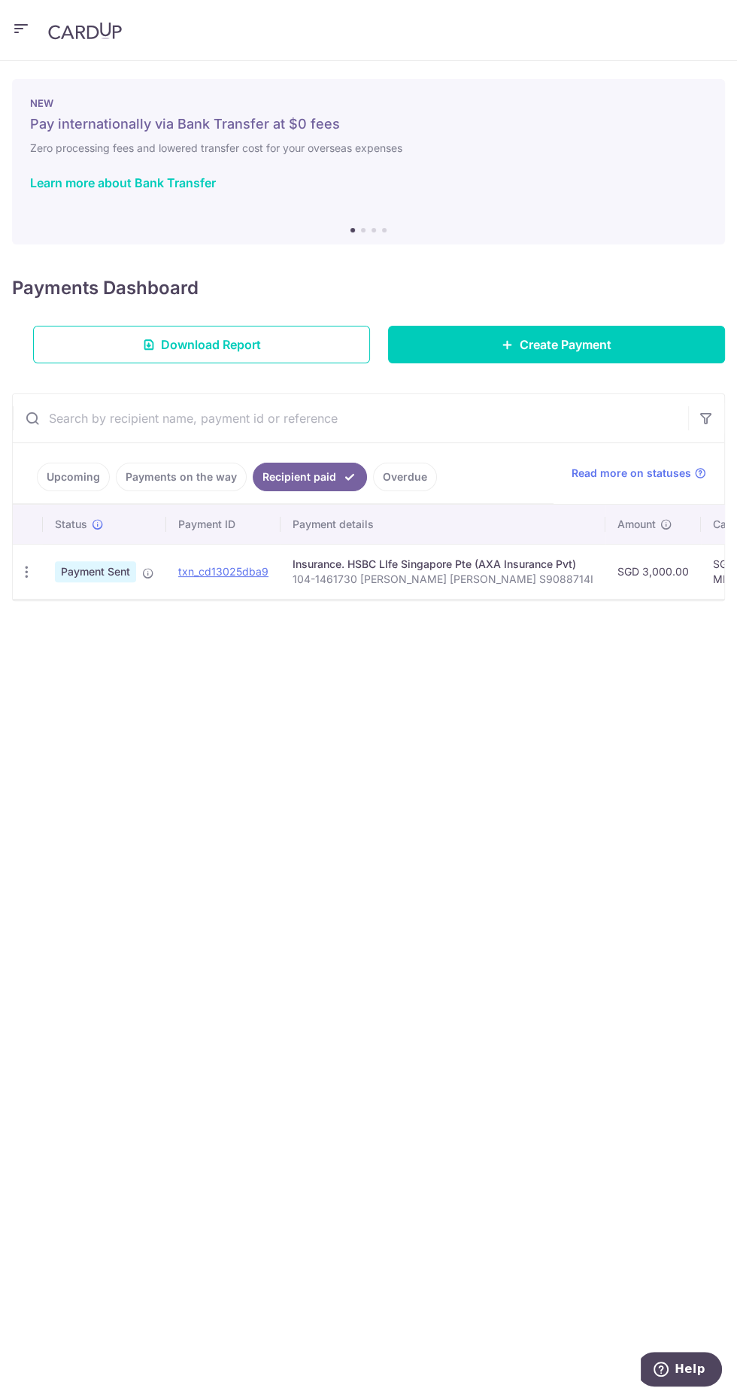
click at [25, 28] on icon "button" at bounding box center [21, 29] width 18 height 19
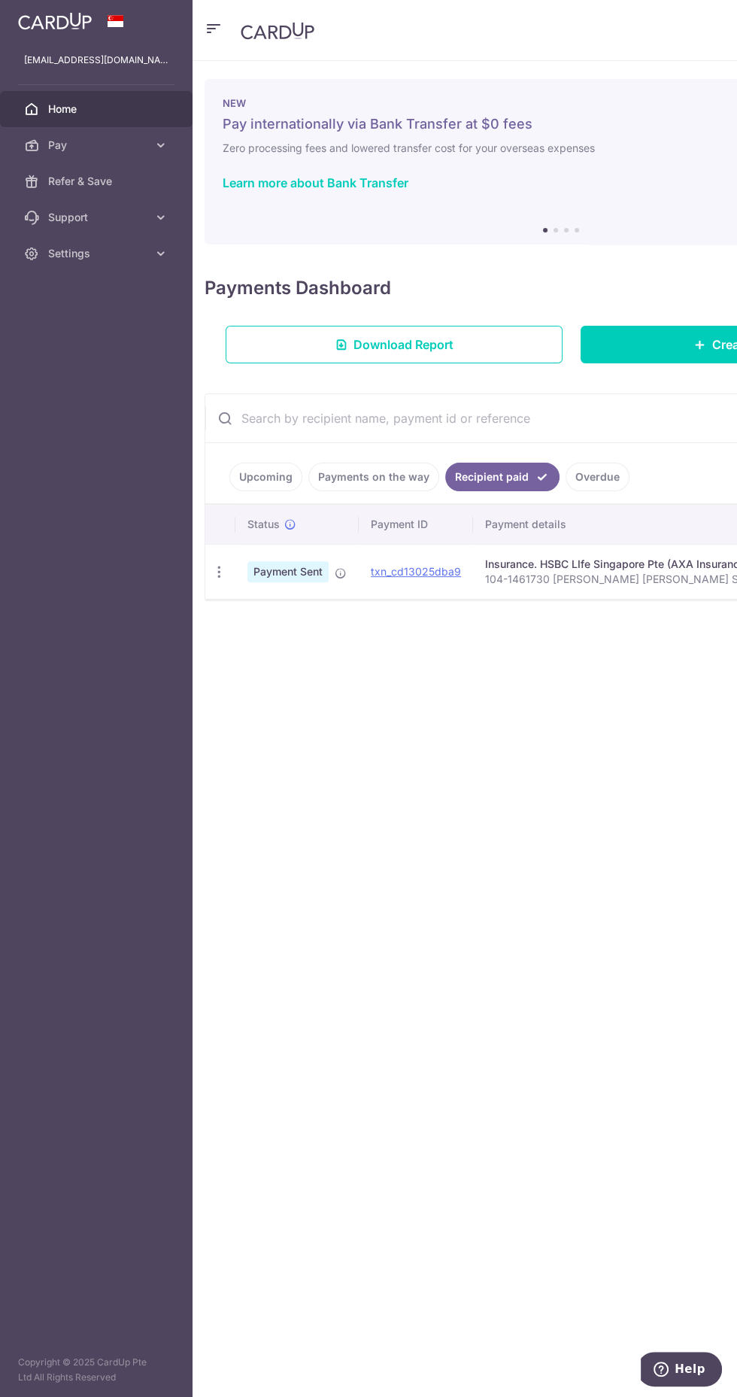
click at [137, 258] on span "Settings" at bounding box center [97, 253] width 99 height 15
click at [135, 338] on link "Logout" at bounding box center [96, 326] width 193 height 36
